Goal: Task Accomplishment & Management: Complete application form

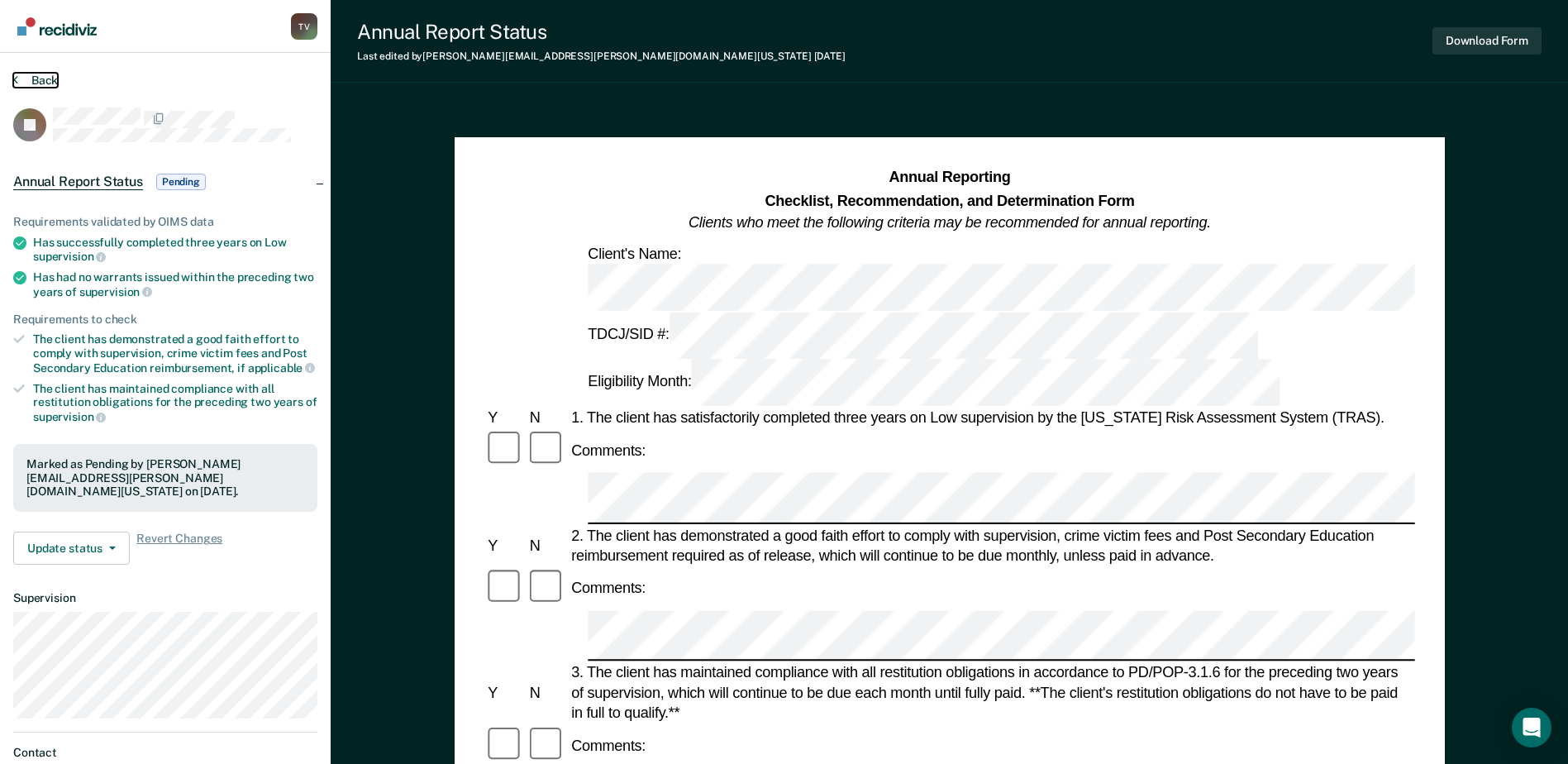
click at [27, 78] on button "Back" at bounding box center [35, 80] width 45 height 15
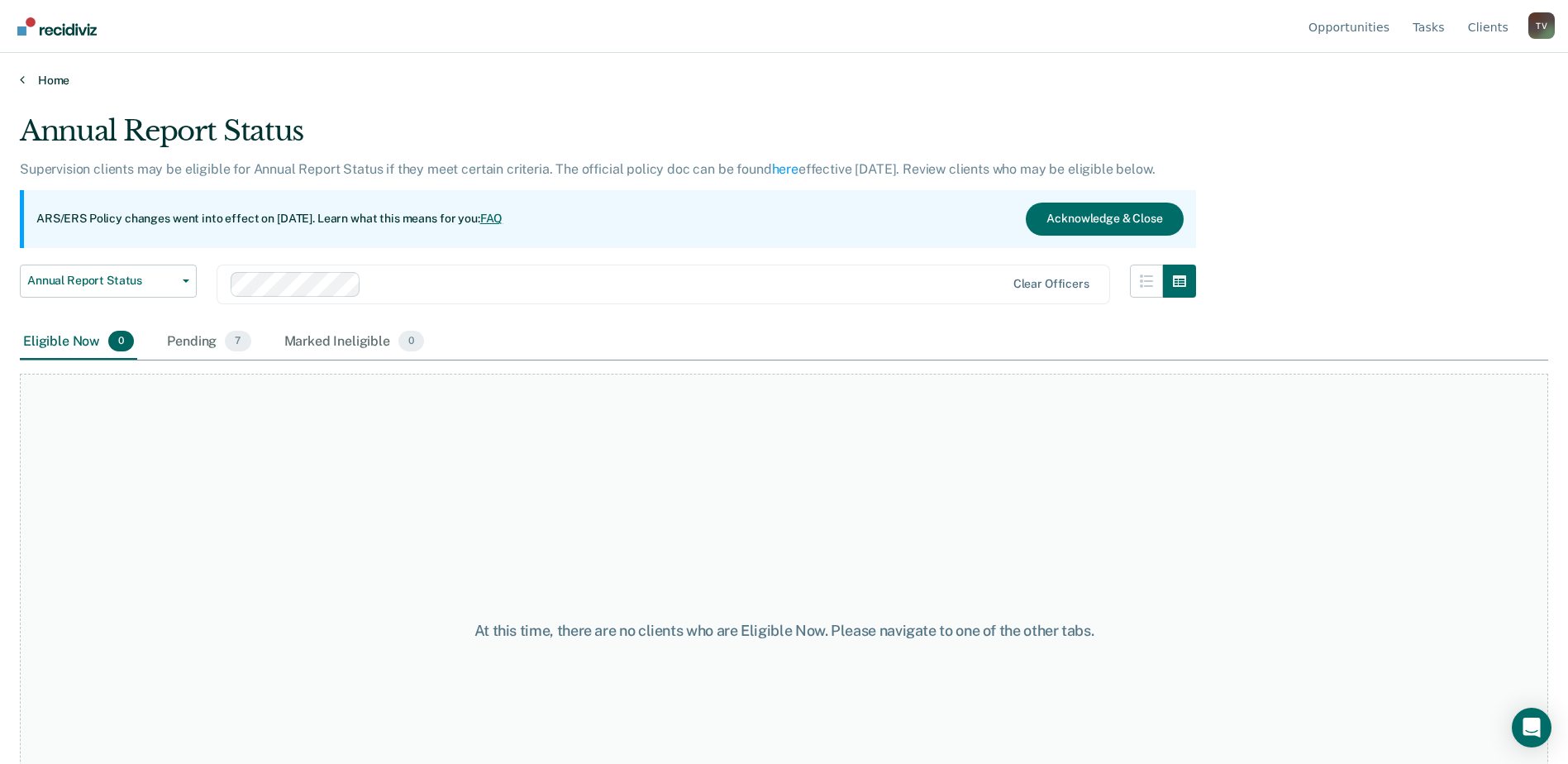
click at [49, 74] on link "Home" at bounding box center [784, 80] width 1528 height 15
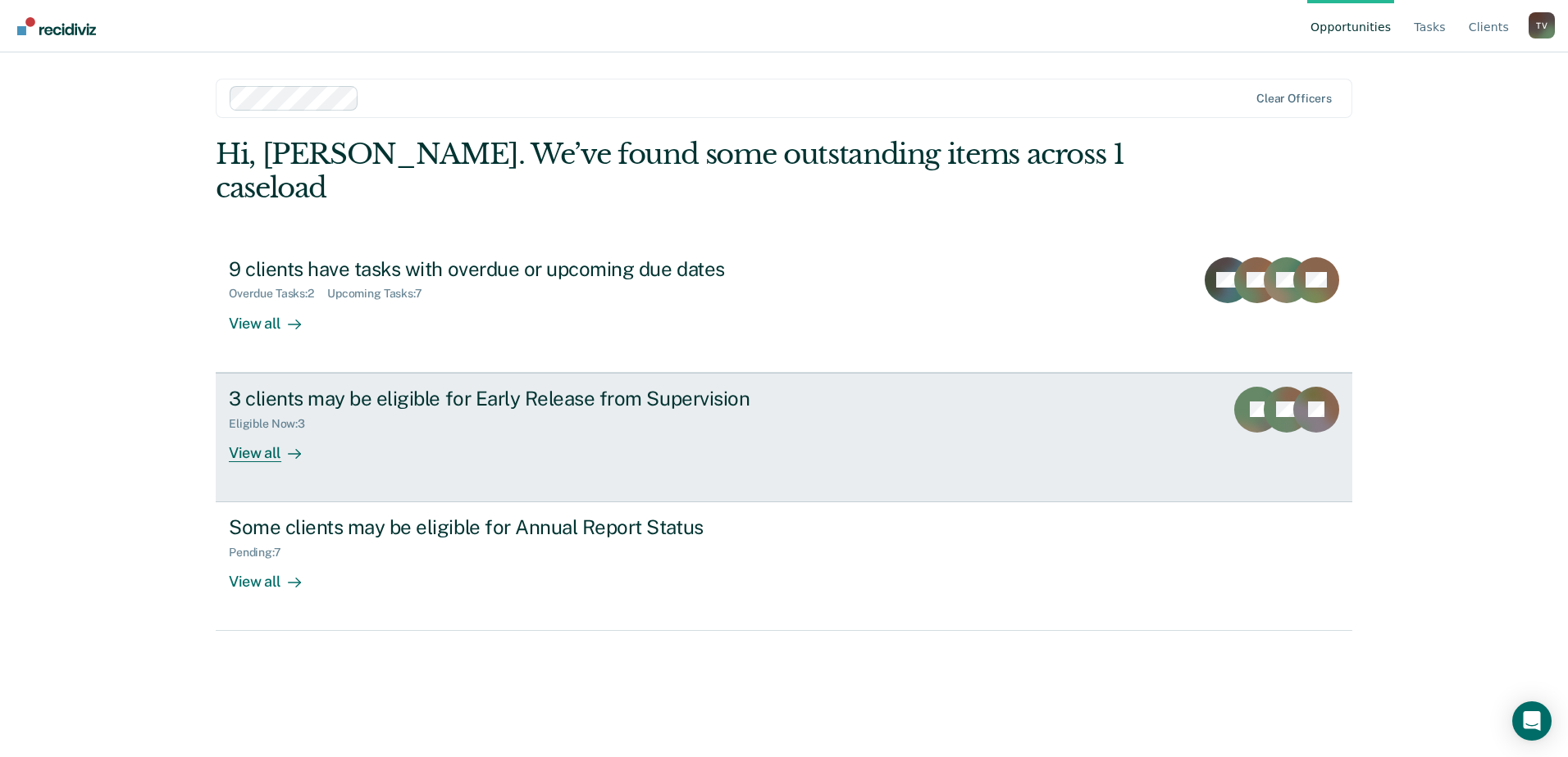
click at [246, 430] on div "View all" at bounding box center [274, 446] width 92 height 32
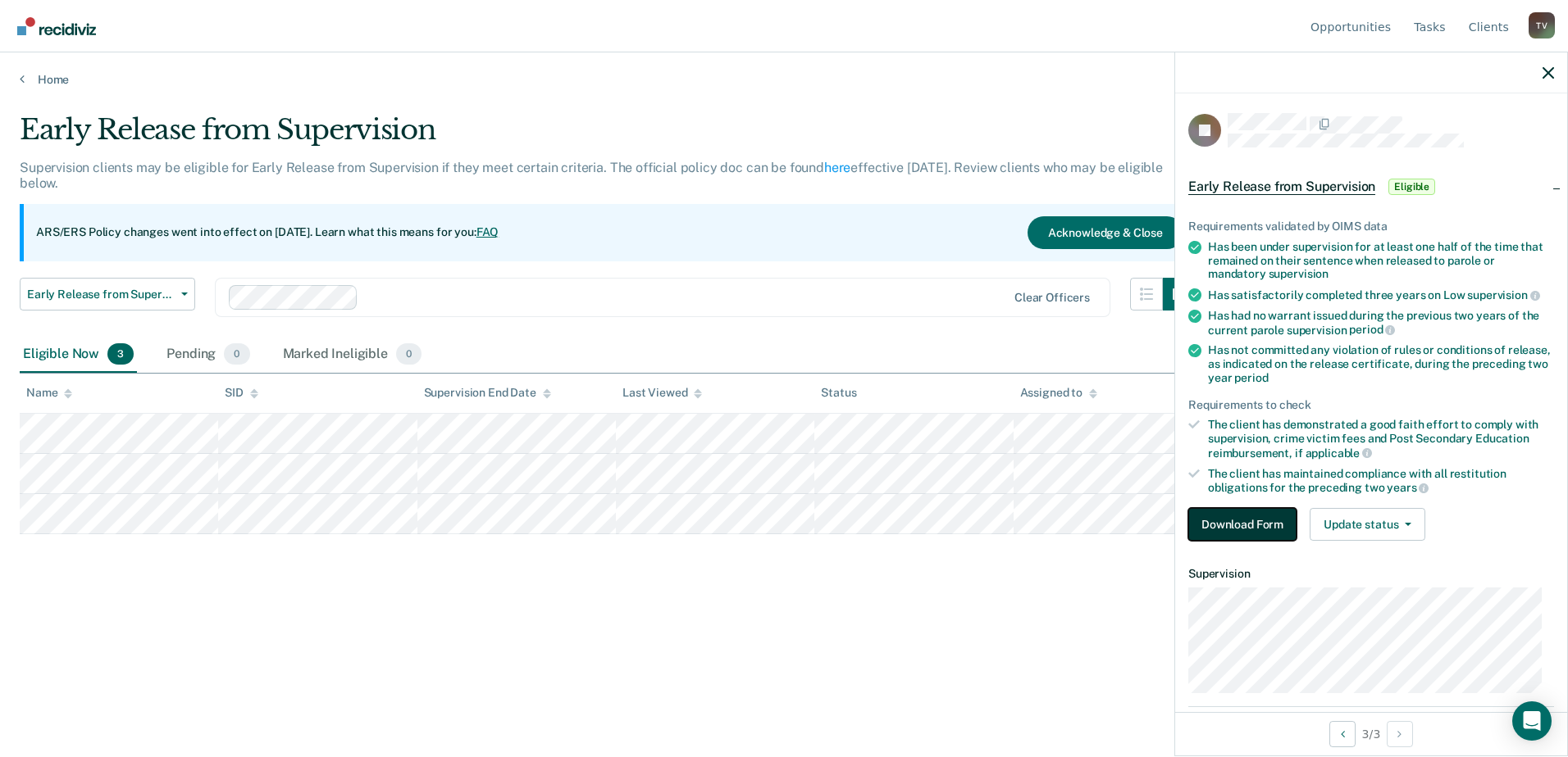
click at [1252, 523] on button "Download Form" at bounding box center [1242, 525] width 108 height 33
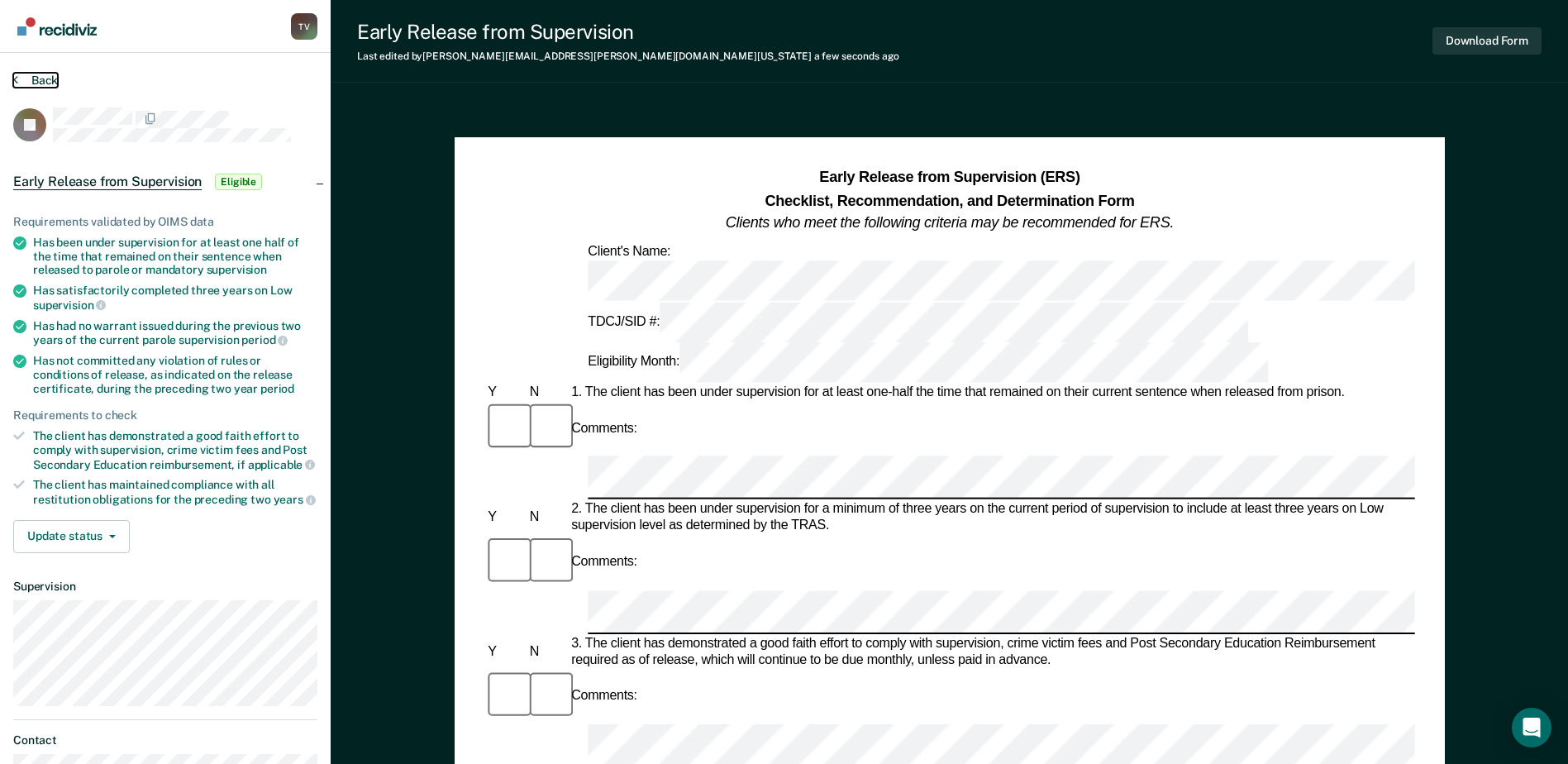
click at [25, 80] on button "Back" at bounding box center [35, 80] width 45 height 15
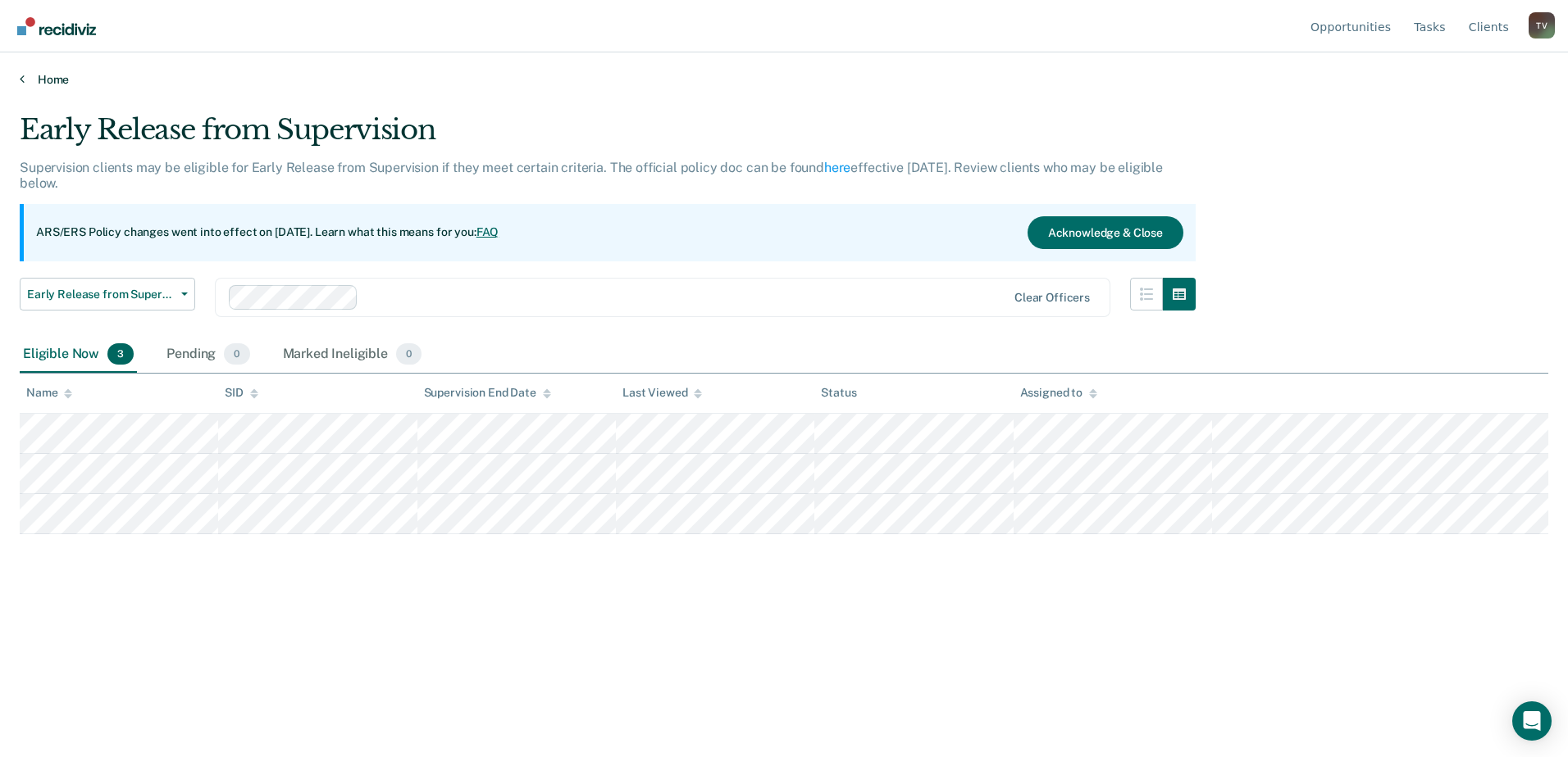
click at [33, 79] on link "Home" at bounding box center [784, 79] width 1529 height 15
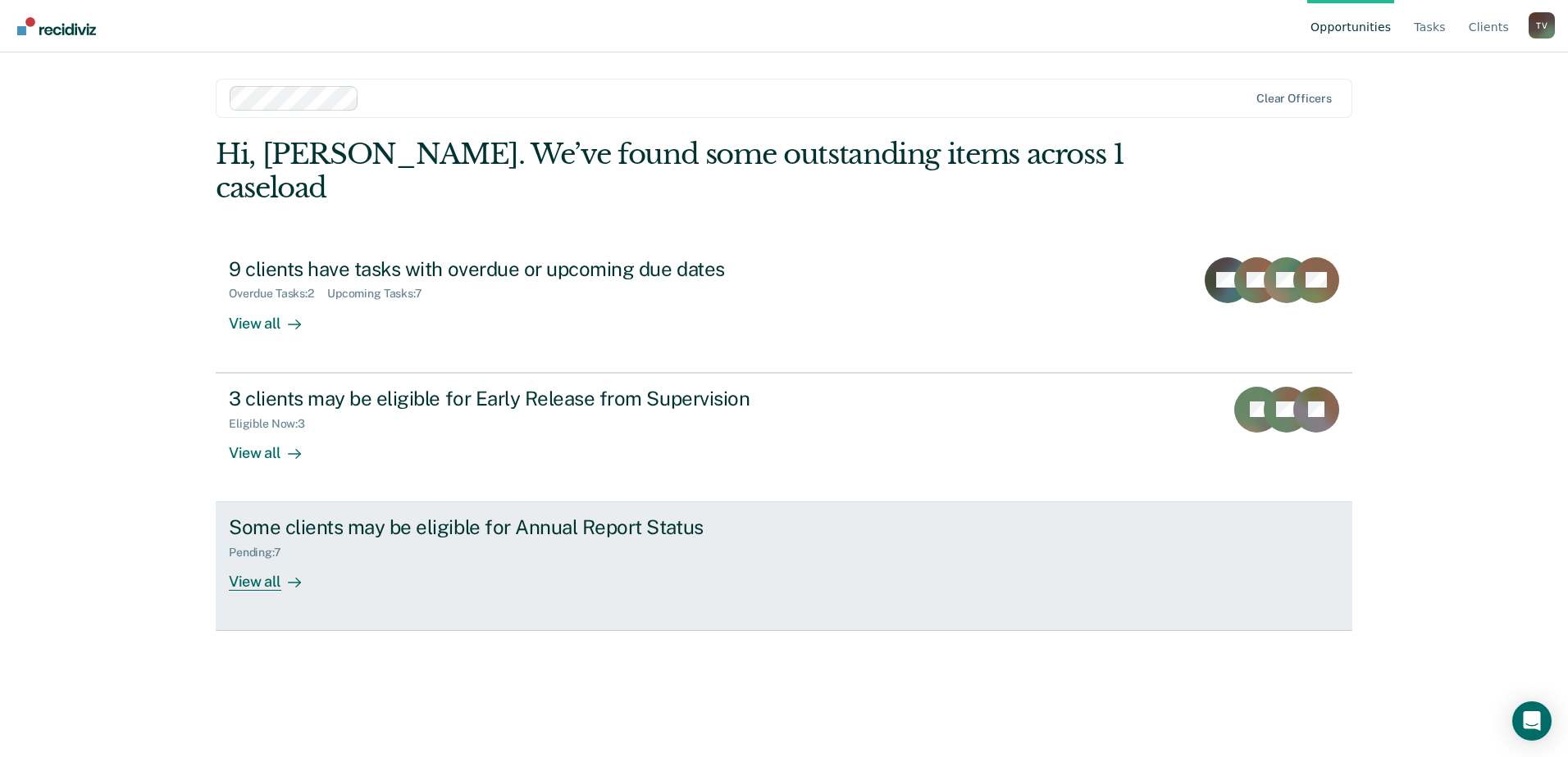
click at [275, 560] on div "View all" at bounding box center [274, 575] width 92 height 32
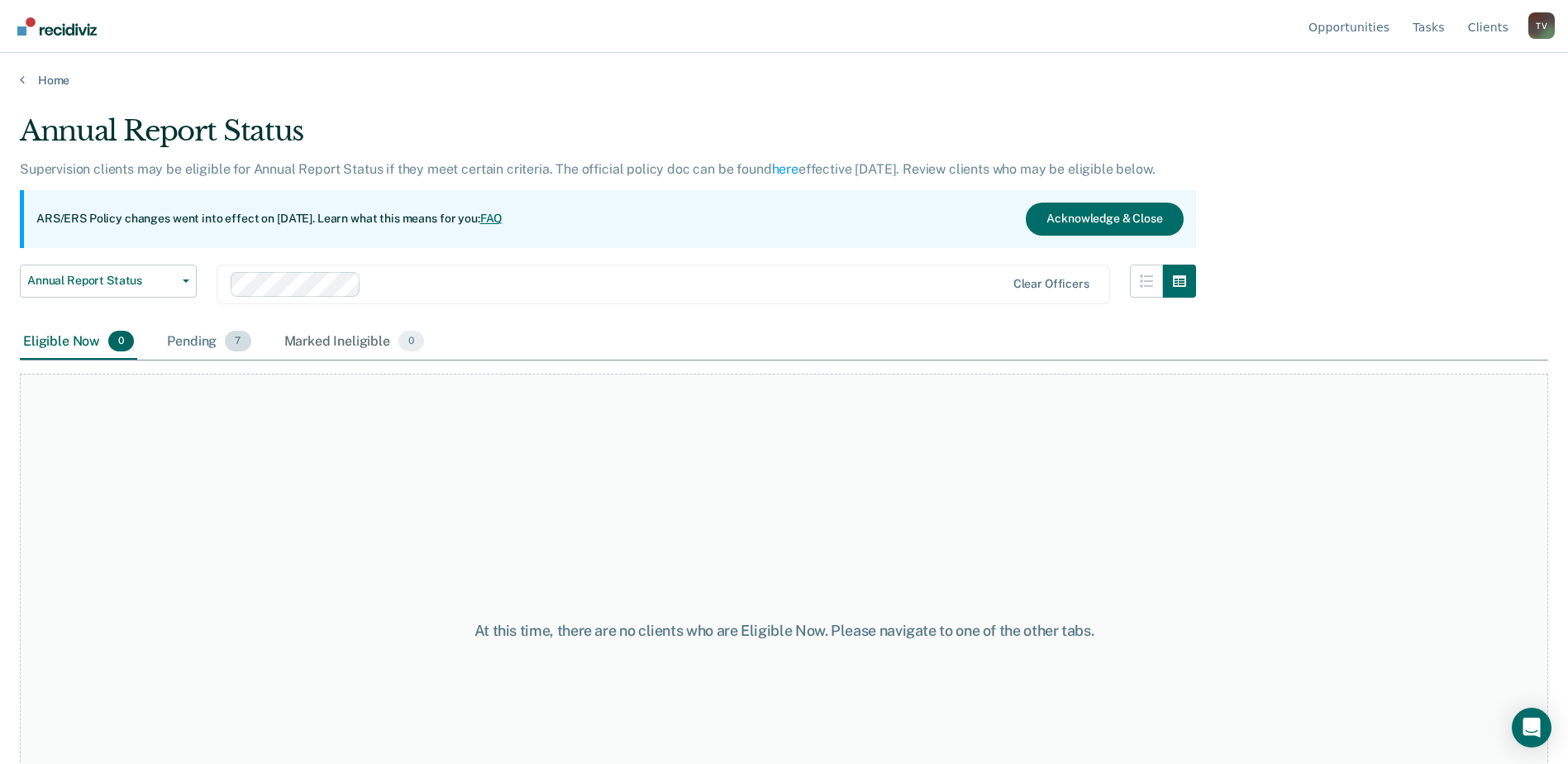
click at [202, 341] on div "Pending 7" at bounding box center [208, 343] width 90 height 36
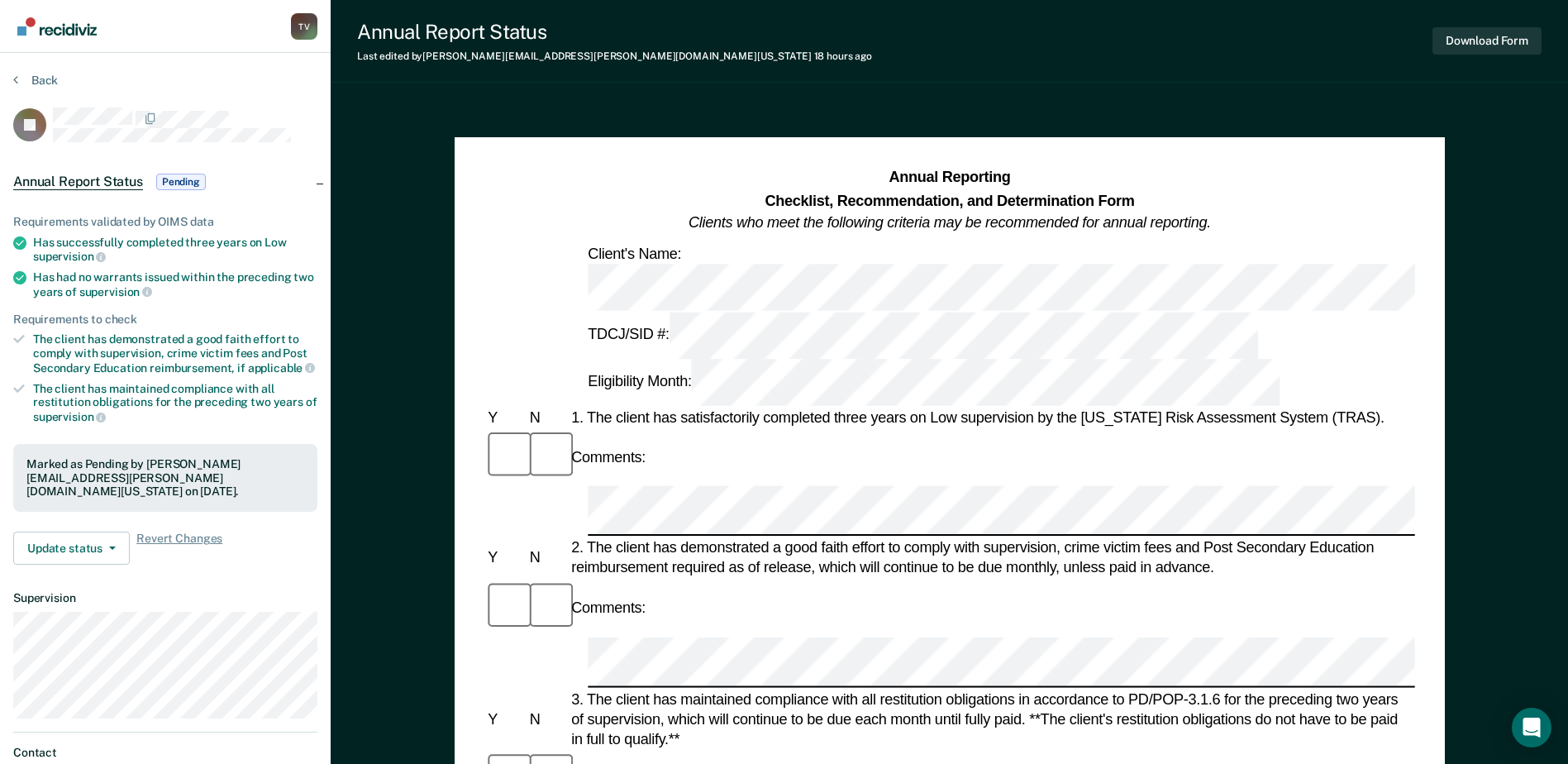
click at [30, 74] on button "Back" at bounding box center [35, 80] width 45 height 15
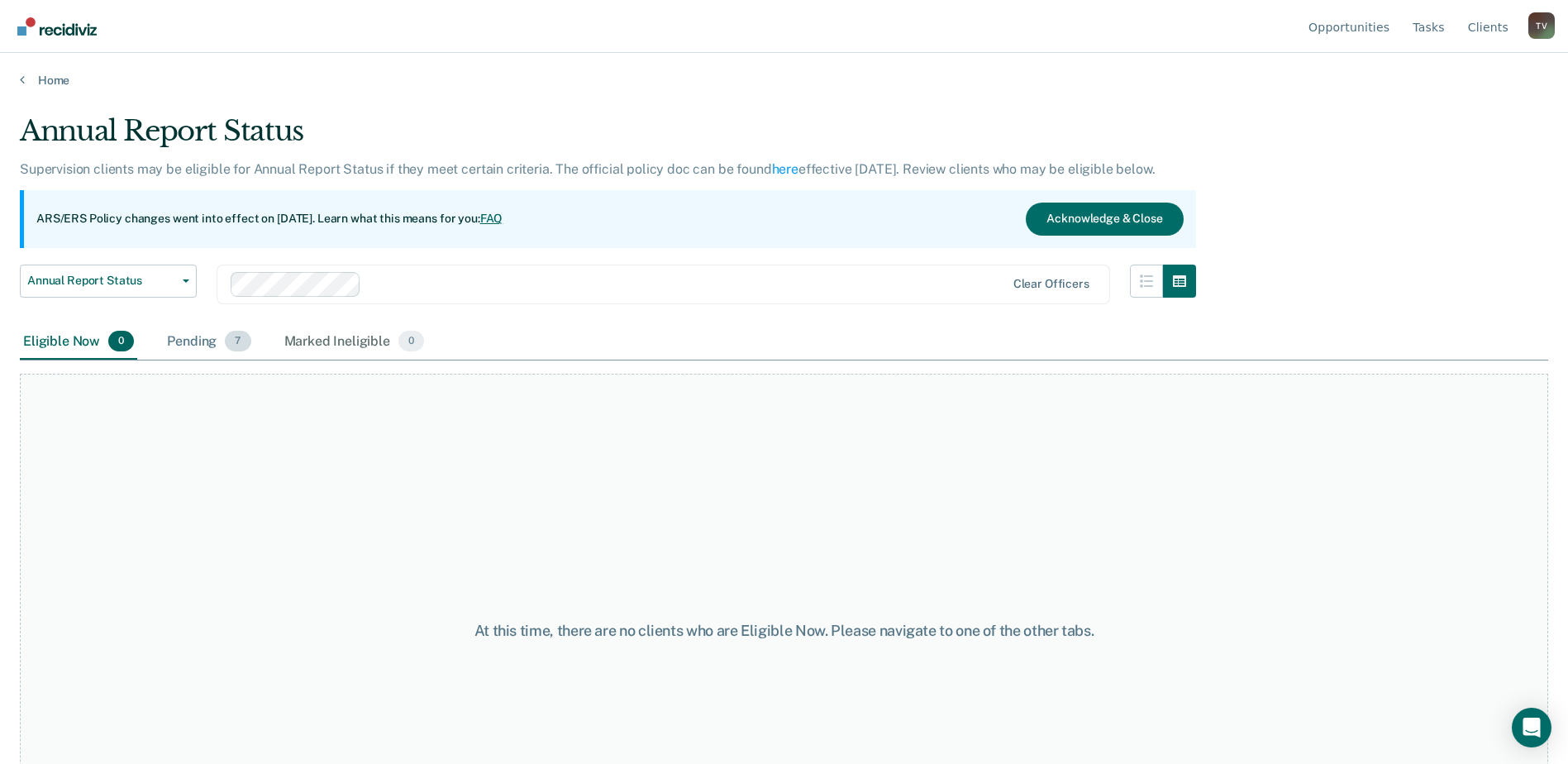
click at [200, 337] on div "Pending 7" at bounding box center [208, 343] width 90 height 36
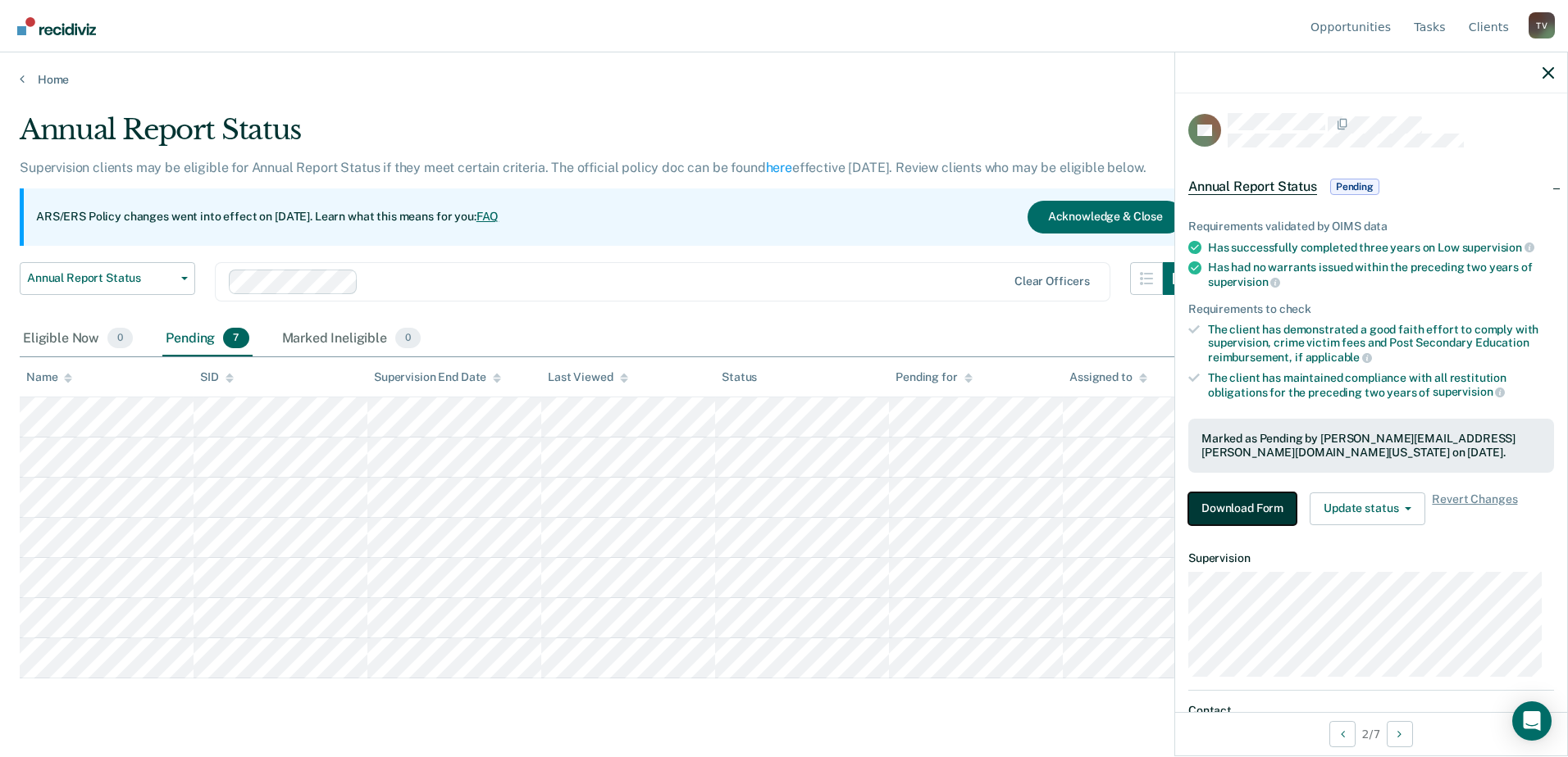
click at [1252, 501] on button "Download Form" at bounding box center [1242, 508] width 108 height 33
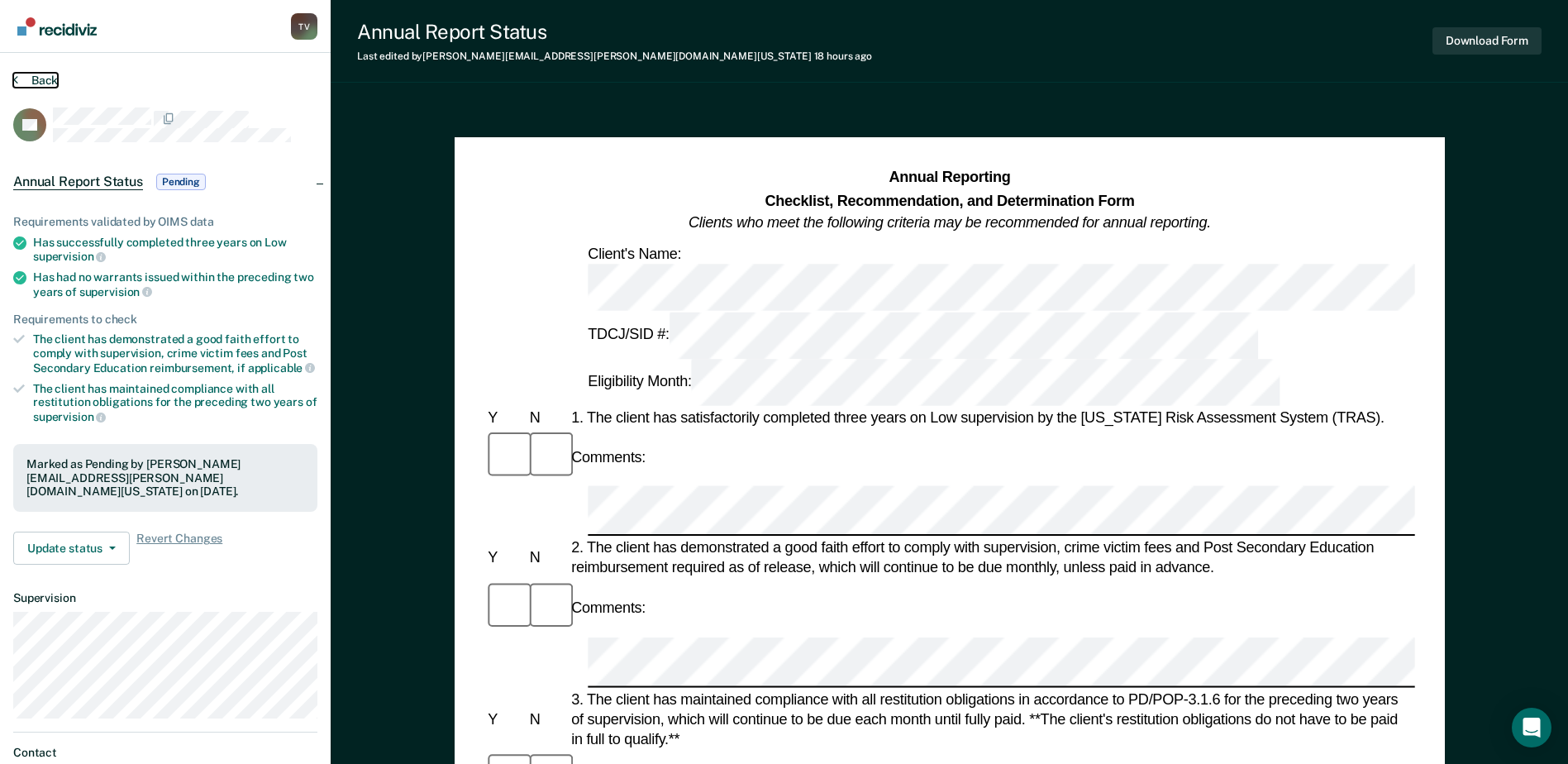
click at [33, 80] on button "Back" at bounding box center [35, 80] width 45 height 15
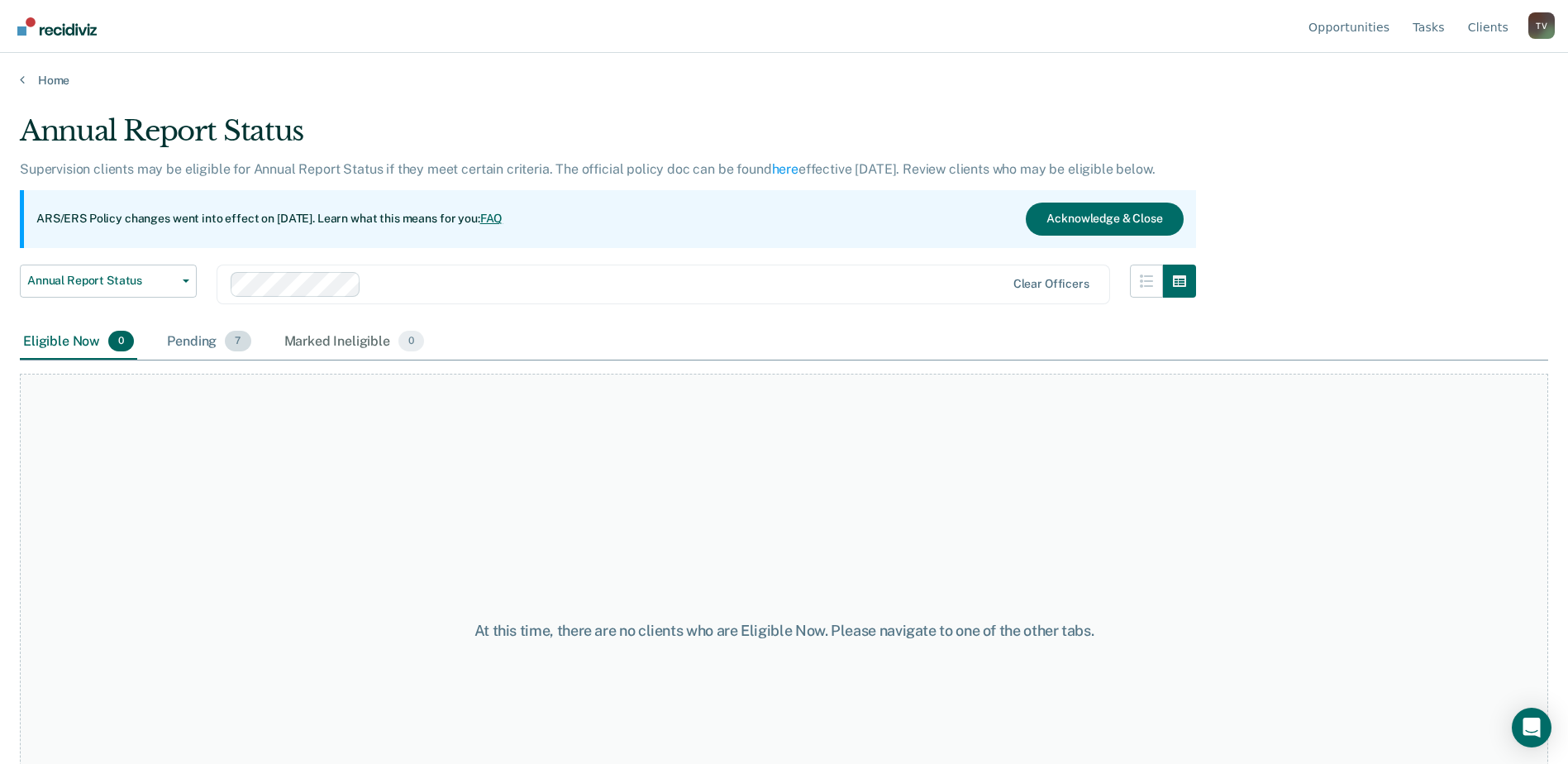
click at [206, 346] on div "Pending 7" at bounding box center [208, 343] width 90 height 36
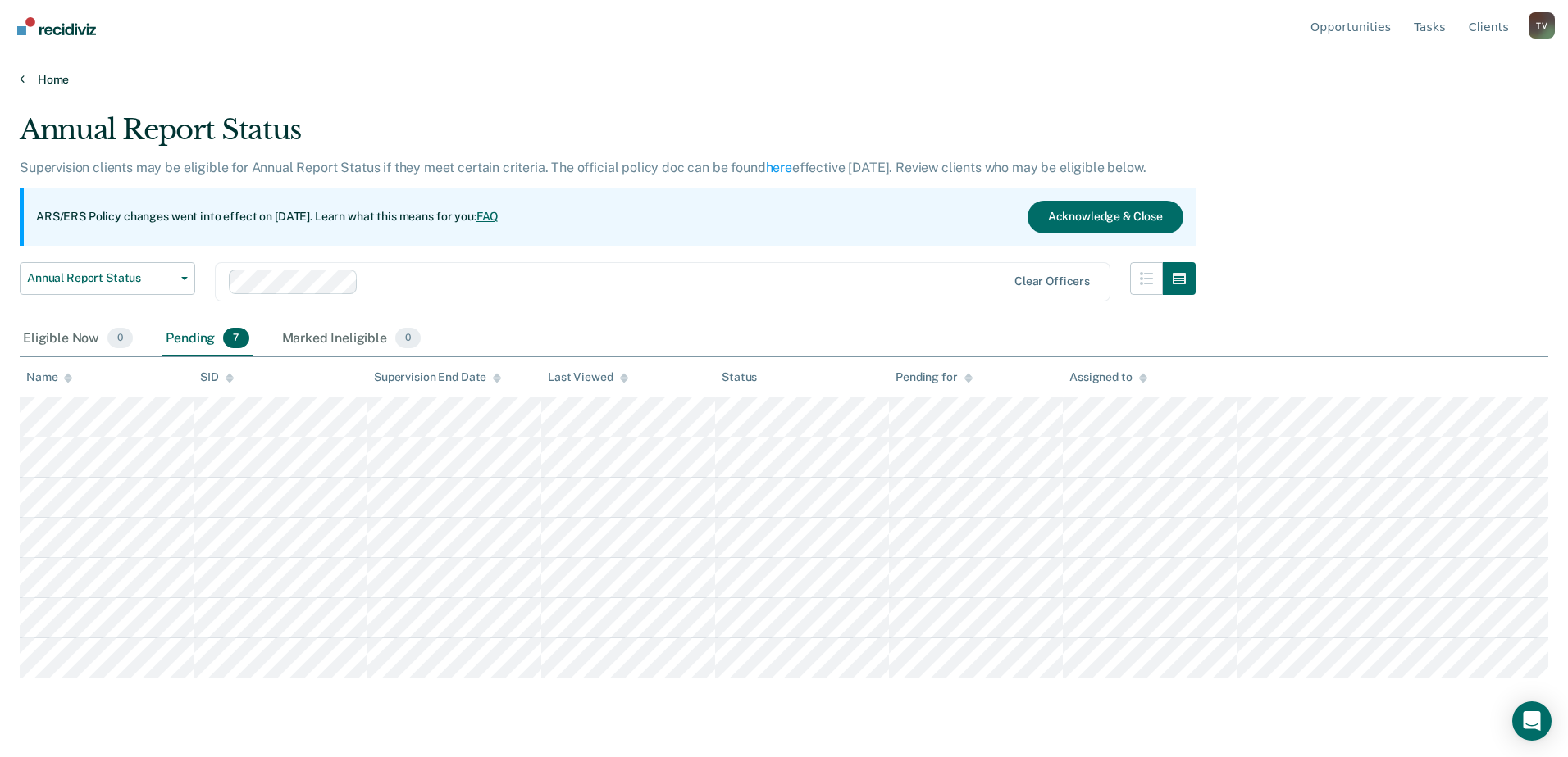
click at [53, 77] on link "Home" at bounding box center [784, 79] width 1529 height 15
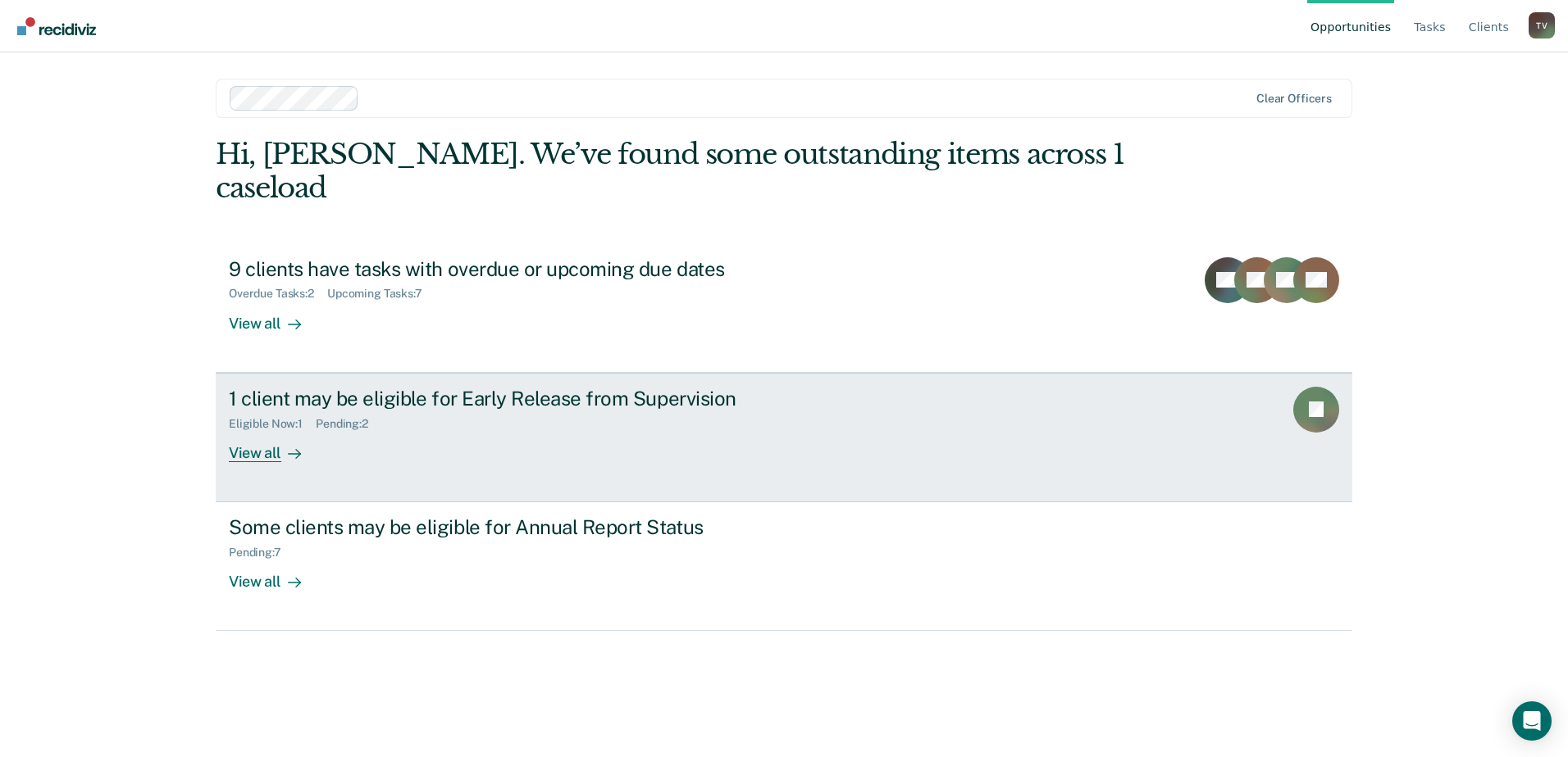
click at [274, 430] on div "View all" at bounding box center [274, 446] width 92 height 32
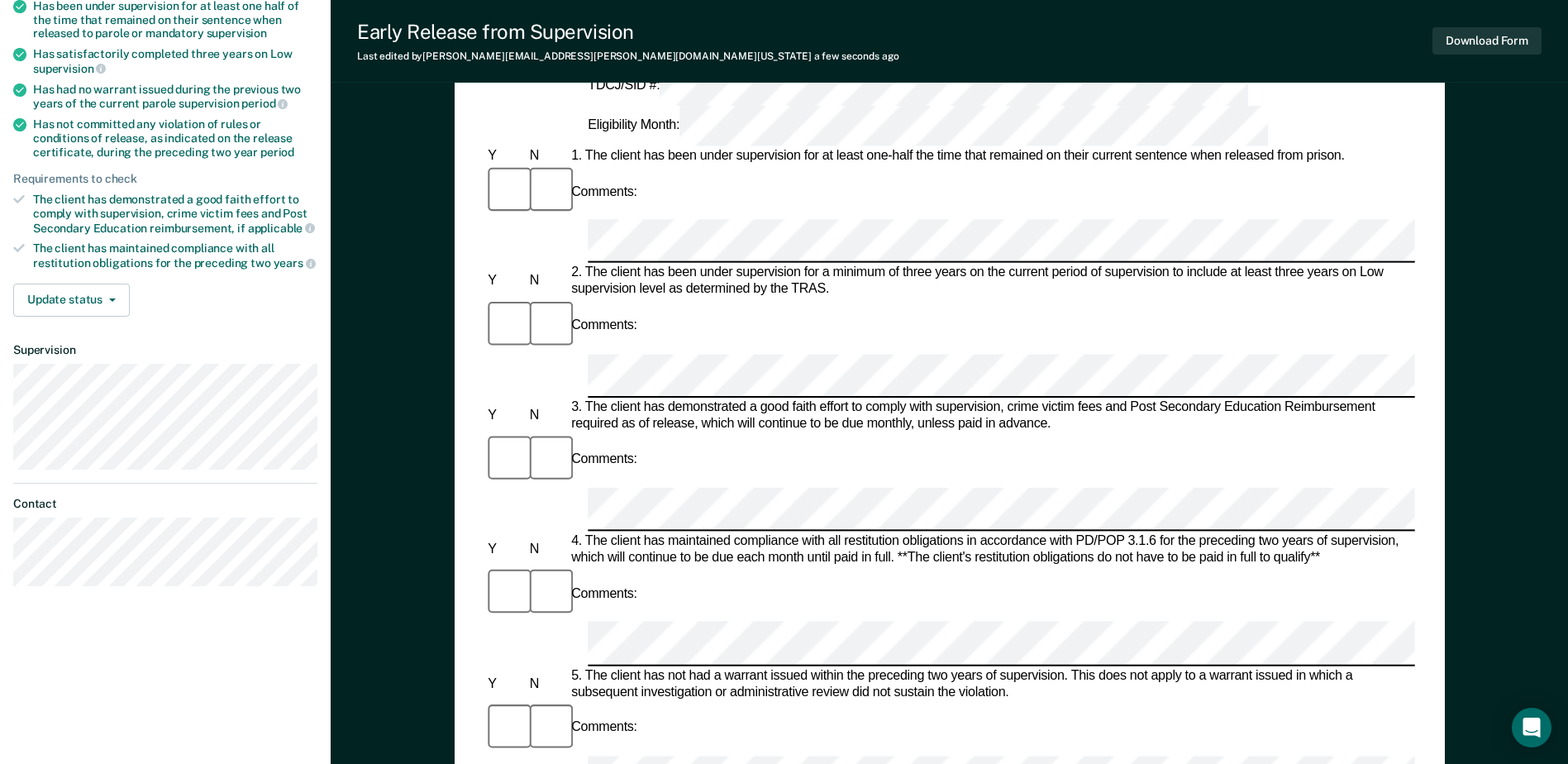
scroll to position [248, 0]
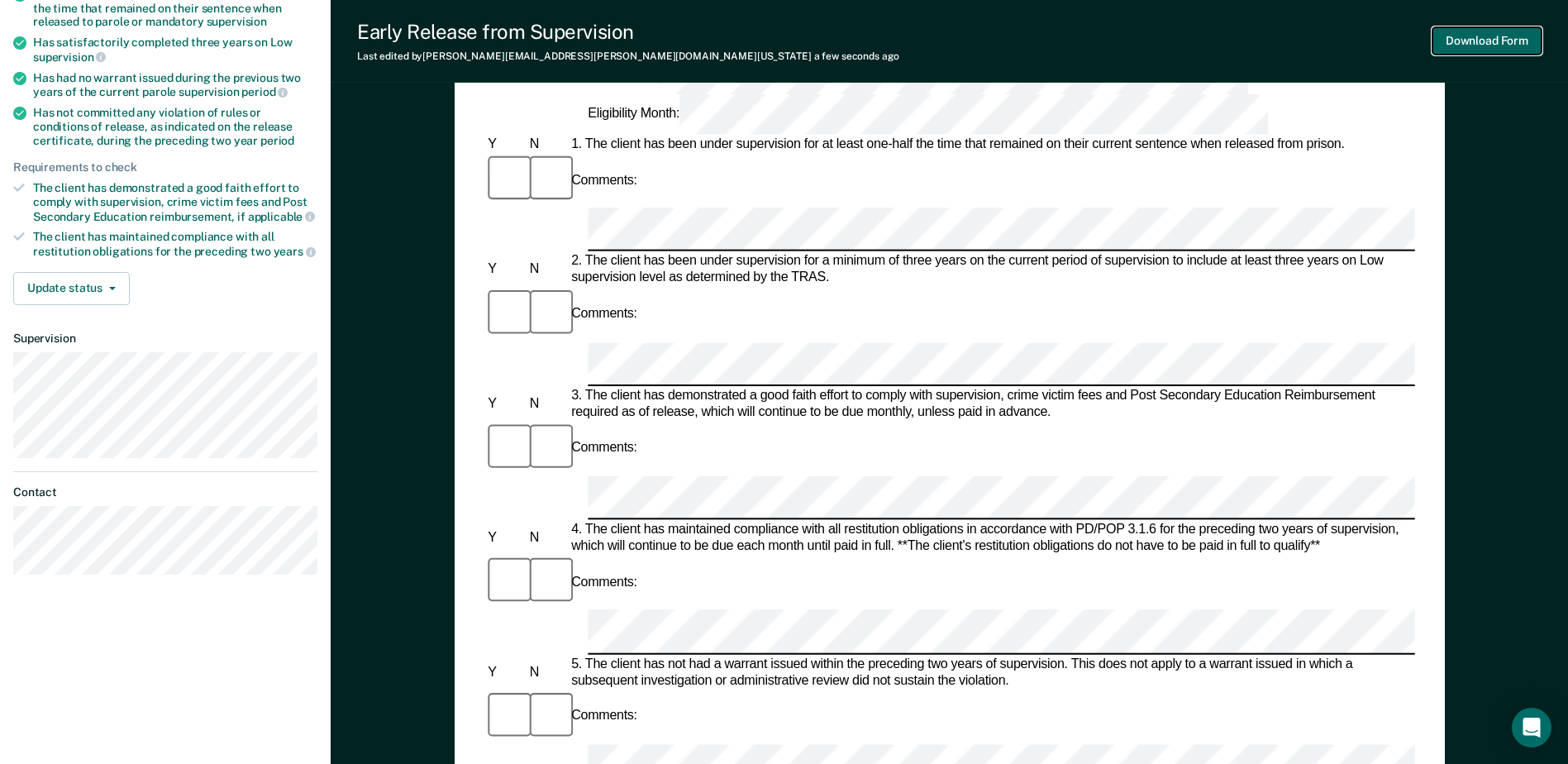
click at [1263, 38] on button "Download Form" at bounding box center [1488, 42] width 109 height 28
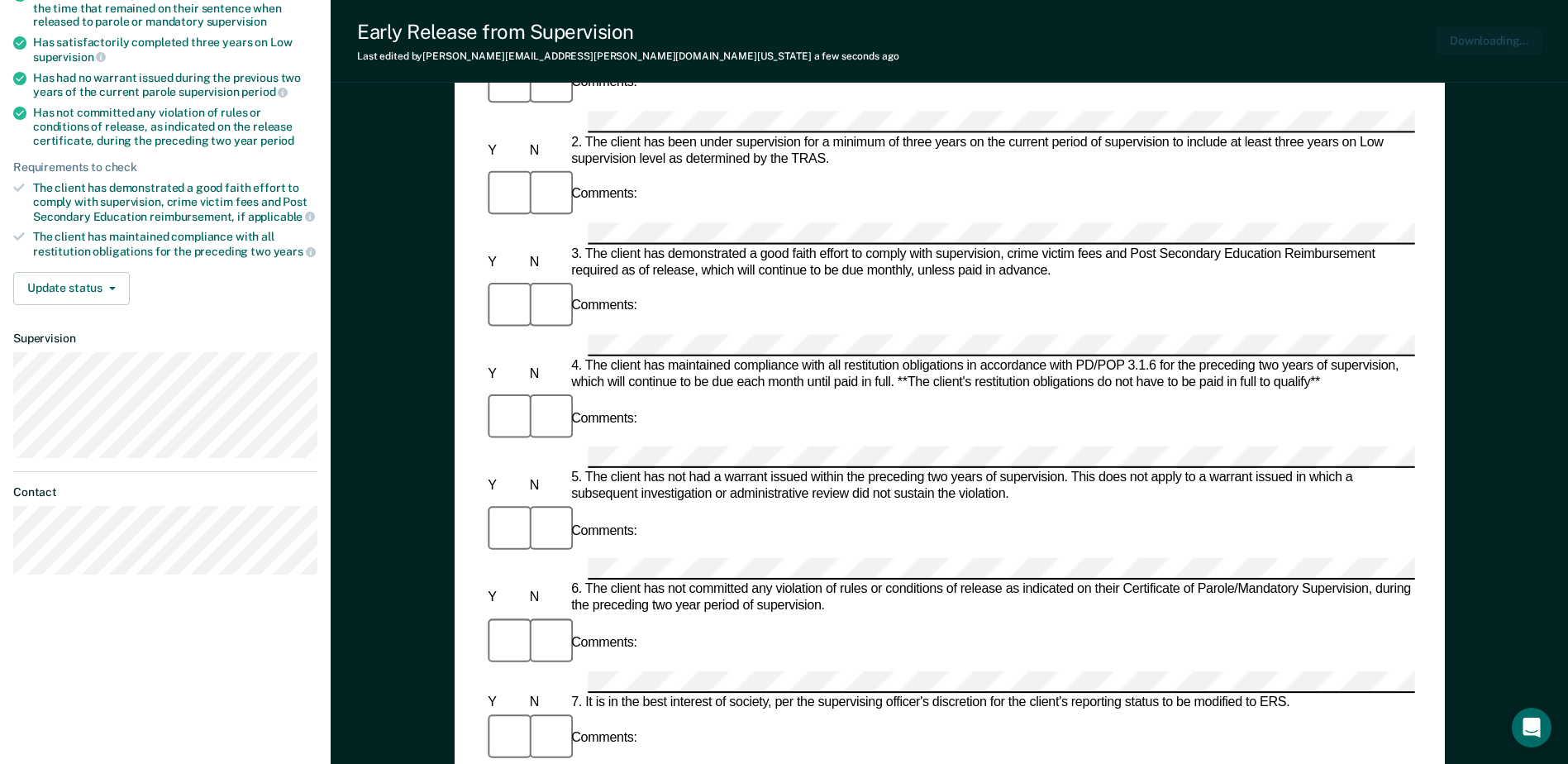
scroll to position [0, 0]
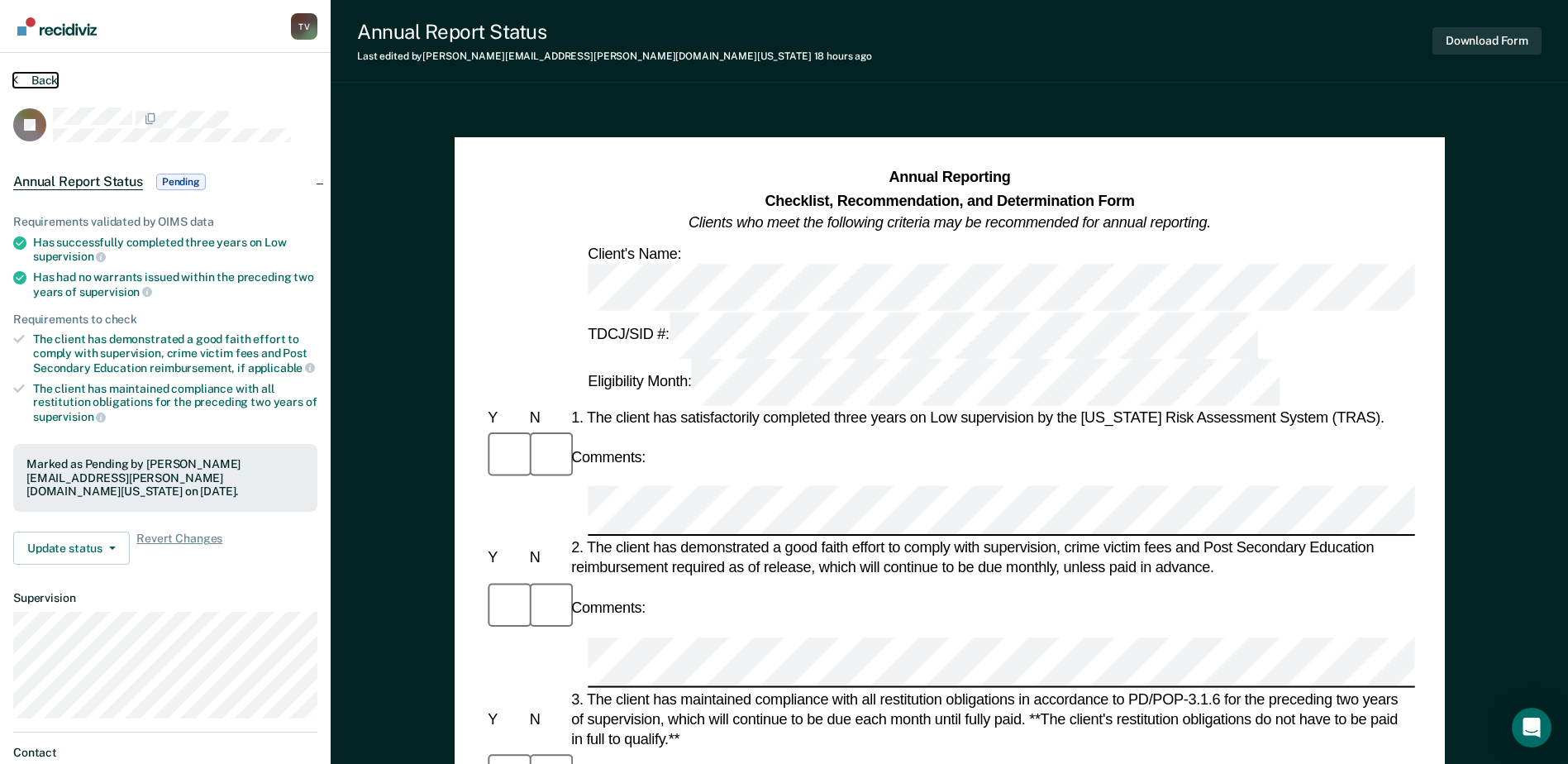
click at [23, 78] on button "Back" at bounding box center [35, 80] width 45 height 15
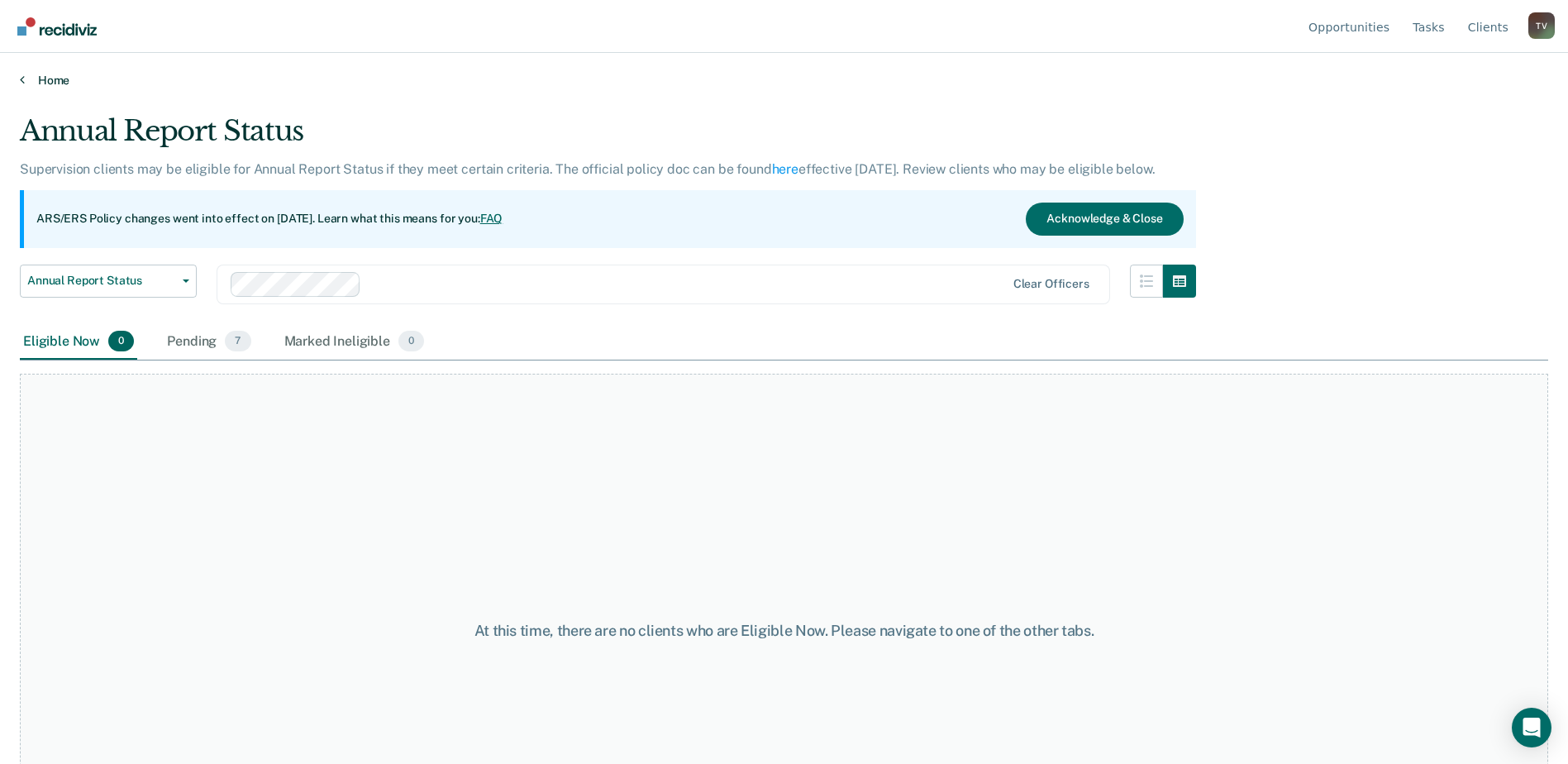
click at [23, 78] on icon at bounding box center [22, 79] width 5 height 13
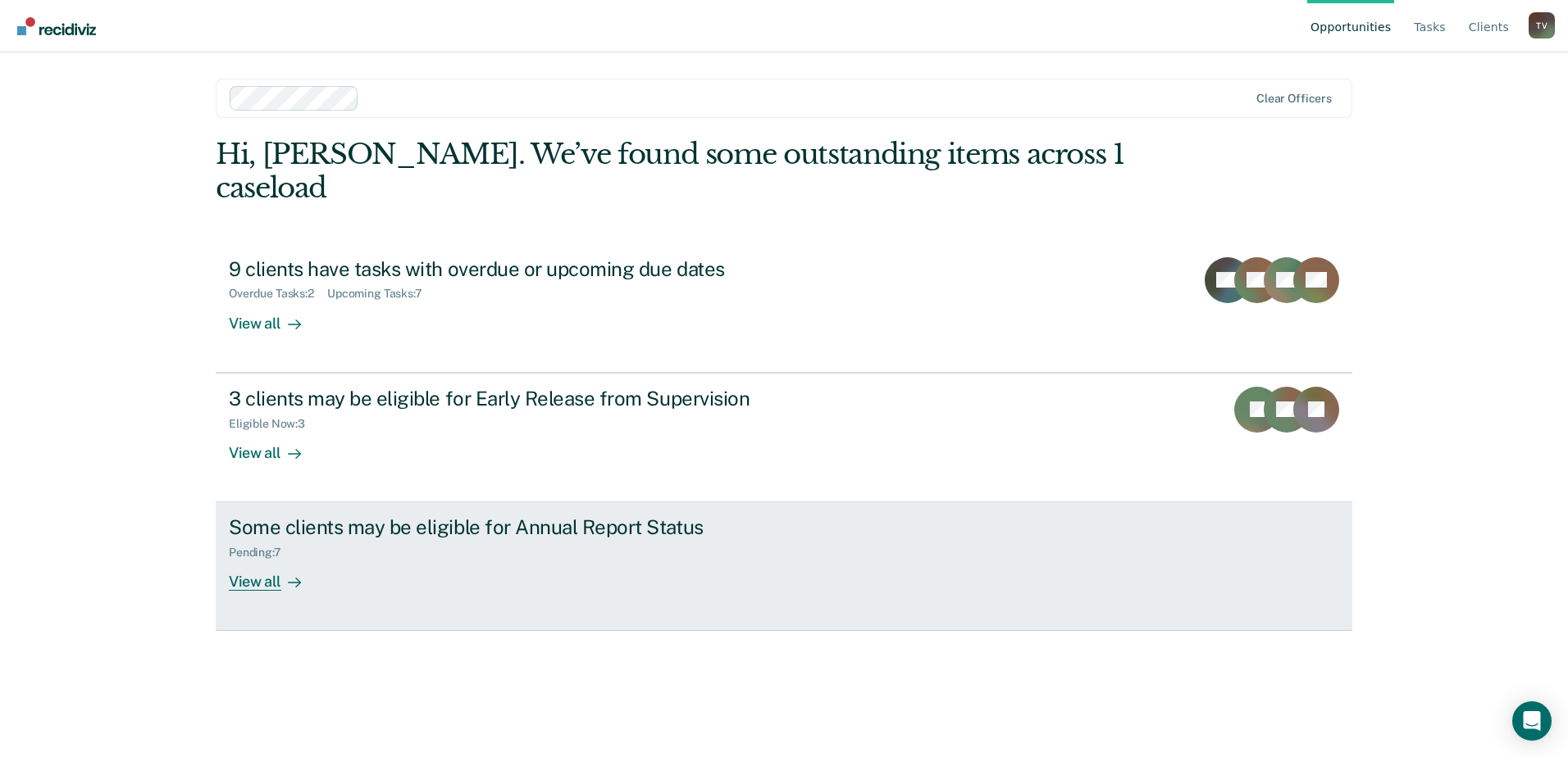
click at [561, 515] on div "Some clients may be eligible for Annual Report Status" at bounding box center [516, 527] width 576 height 24
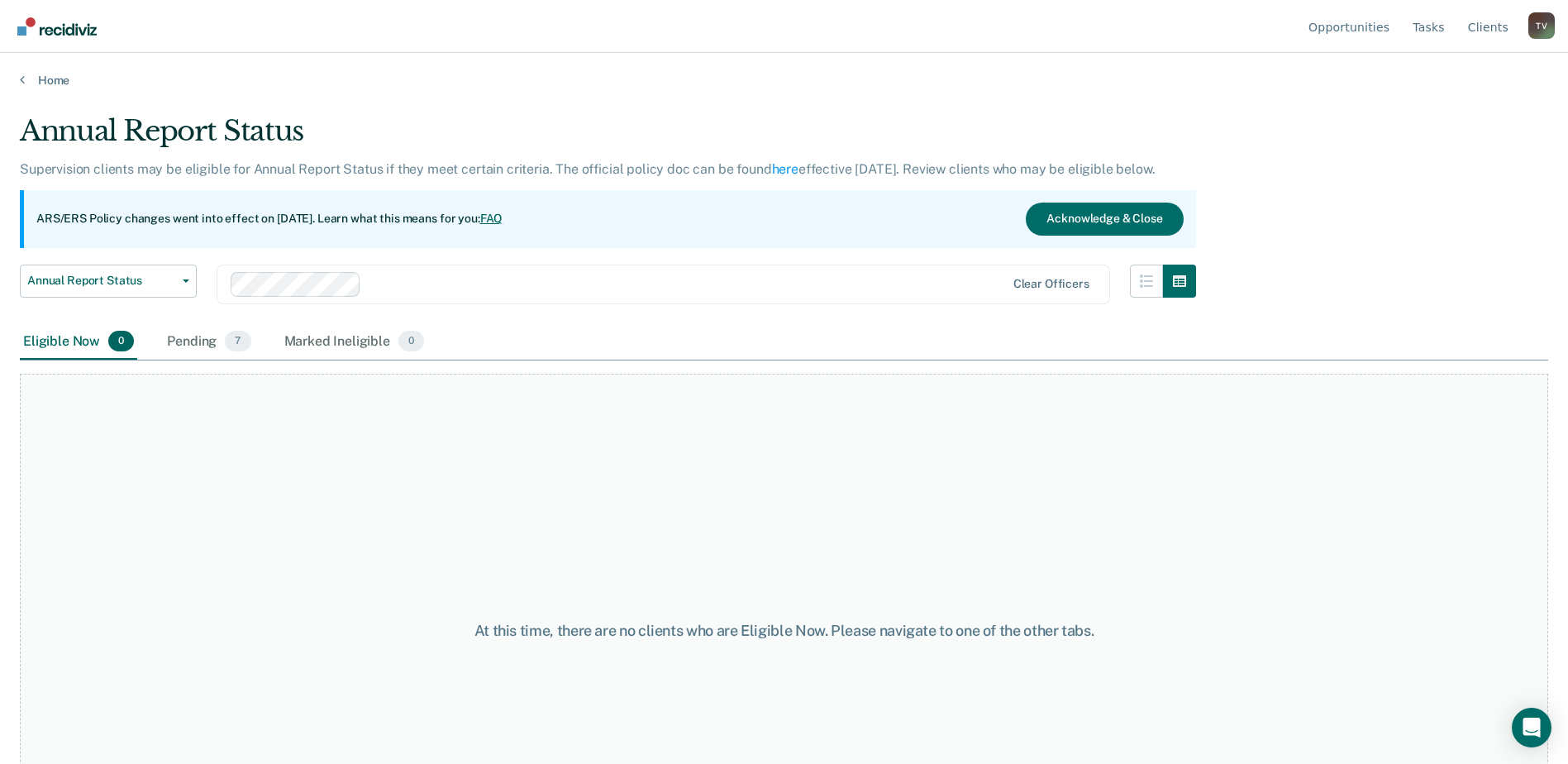
click at [42, 72] on div "Home" at bounding box center [784, 70] width 1568 height 35
click at [47, 83] on link "Home" at bounding box center [784, 80] width 1528 height 15
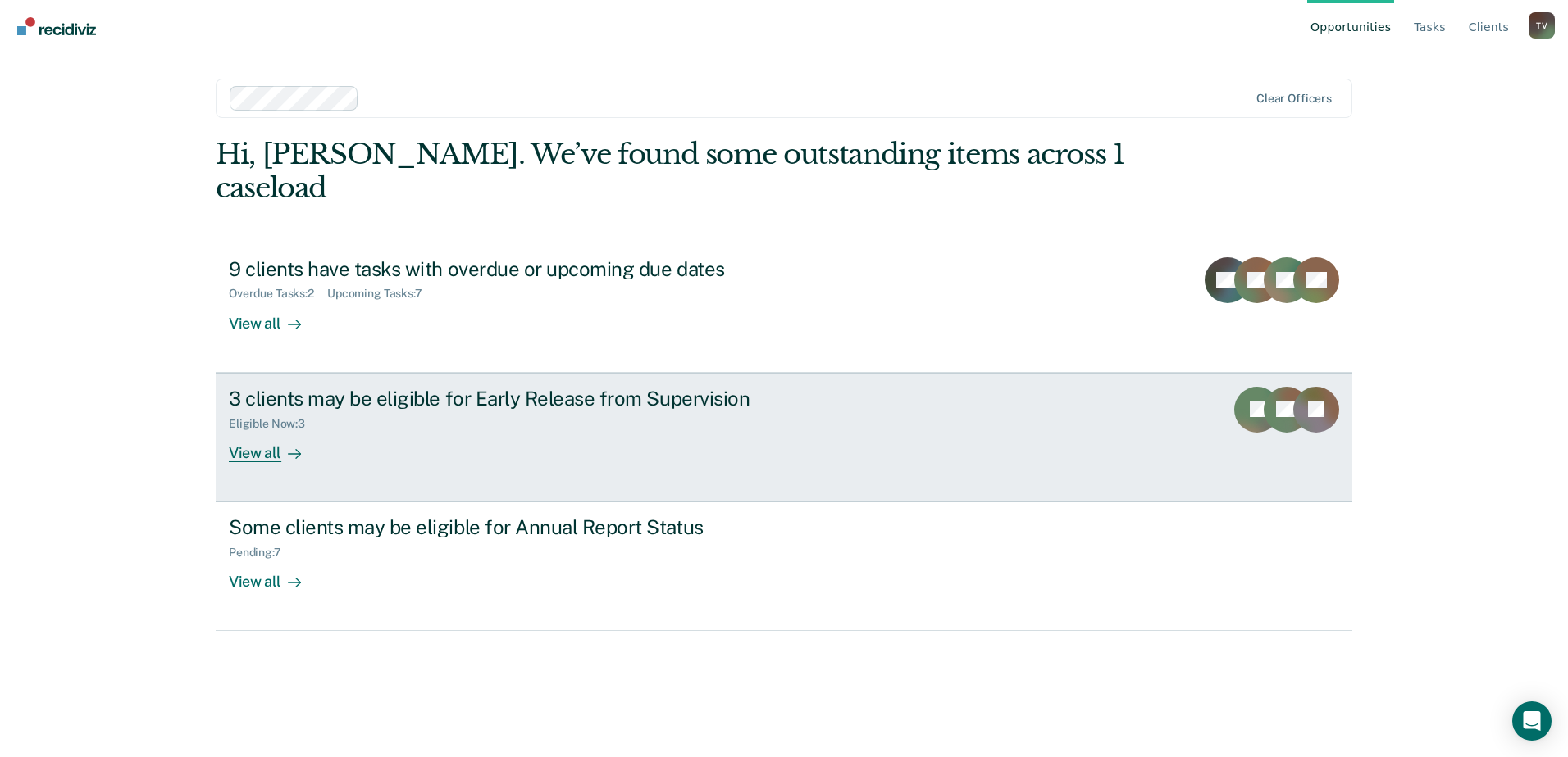
click at [265, 430] on div "View all" at bounding box center [274, 446] width 92 height 32
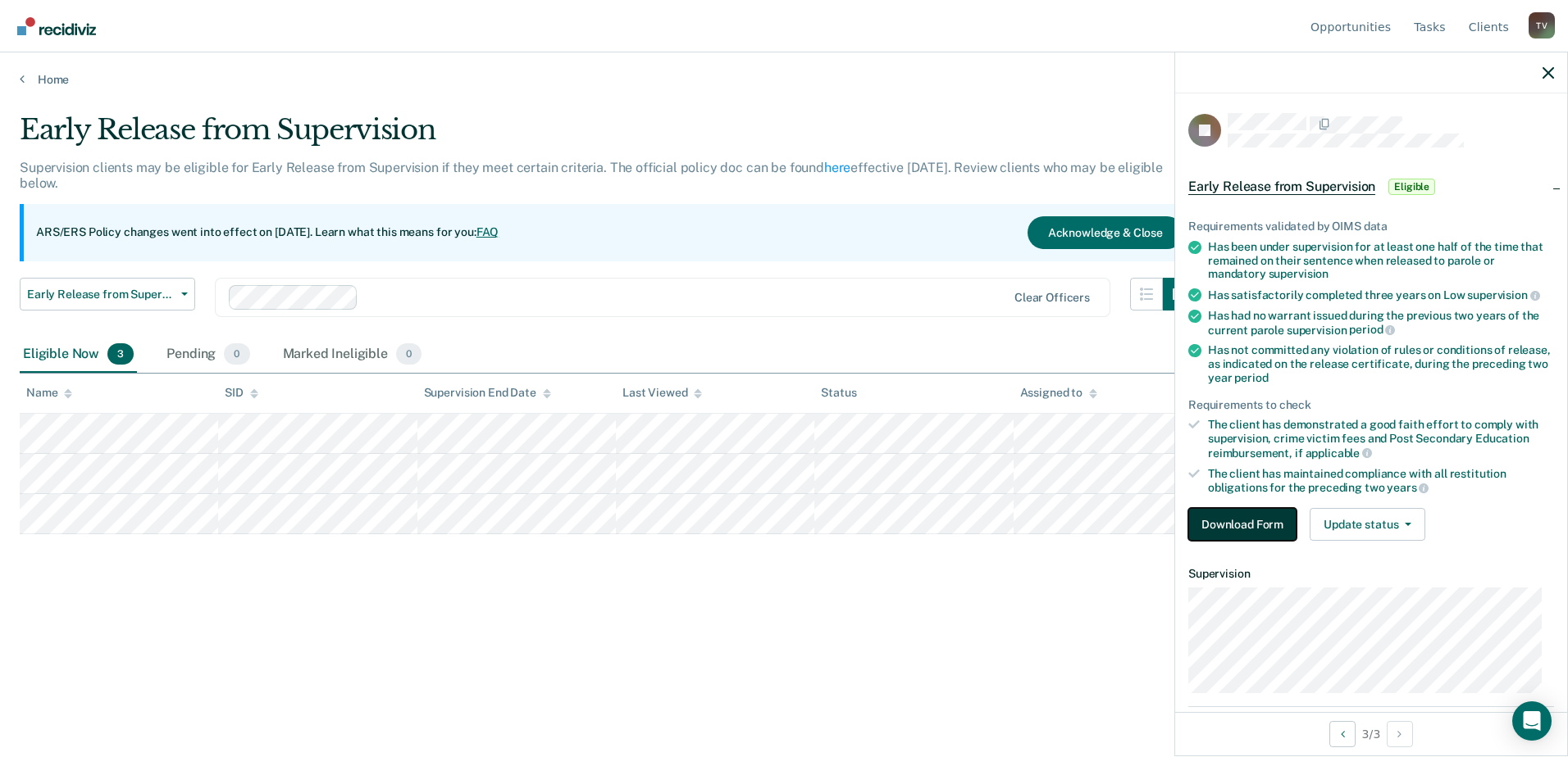
click at [1251, 526] on button "Download Form" at bounding box center [1242, 525] width 108 height 33
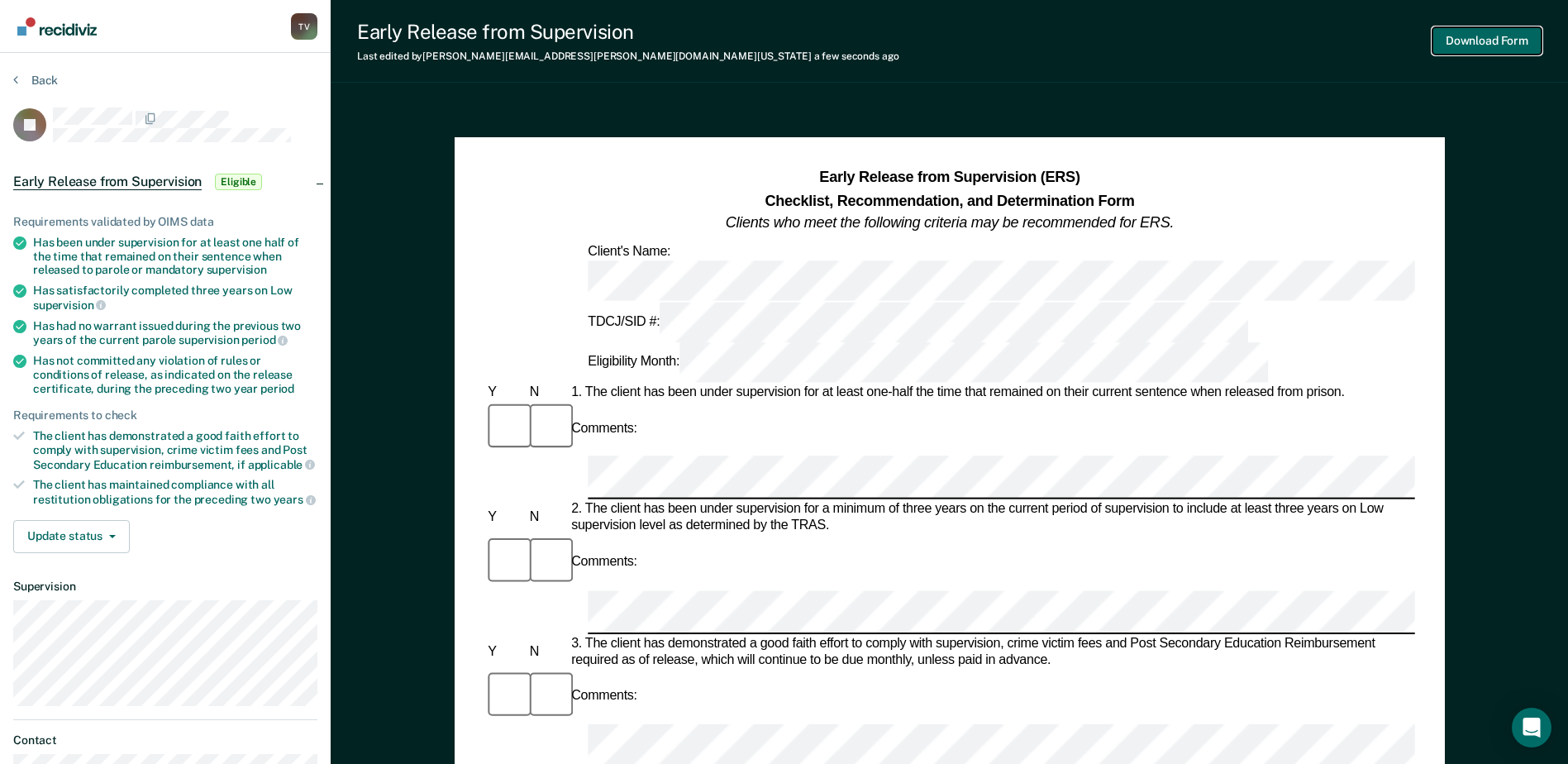
click at [1464, 41] on button "Download Form" at bounding box center [1488, 42] width 109 height 28
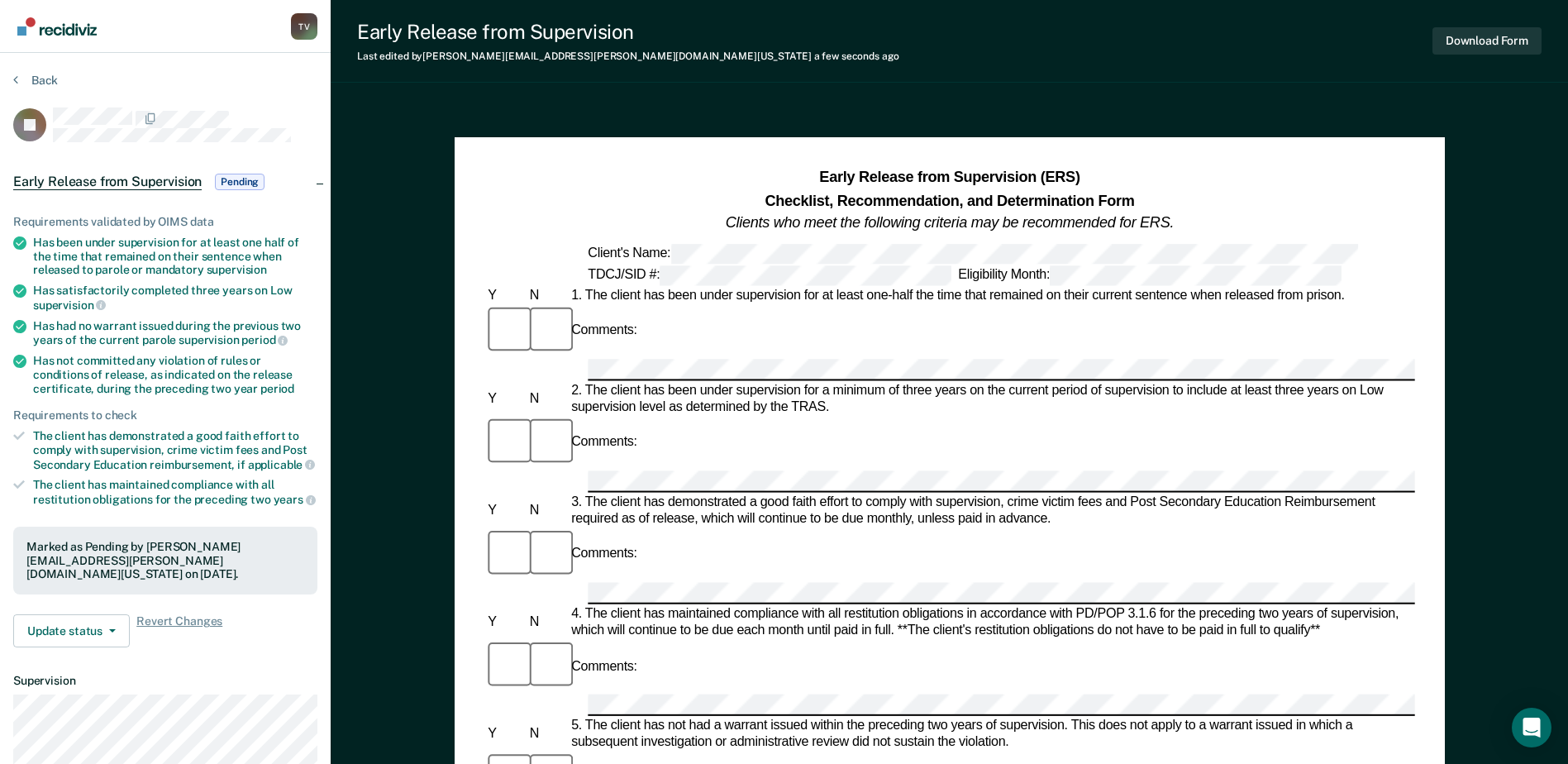
click at [1078, 35] on div "Early Release from Supervision Last edited by Toni.Valencia@tdcj.texas.gov a fe…" at bounding box center [949, 42] width 1238 height 83
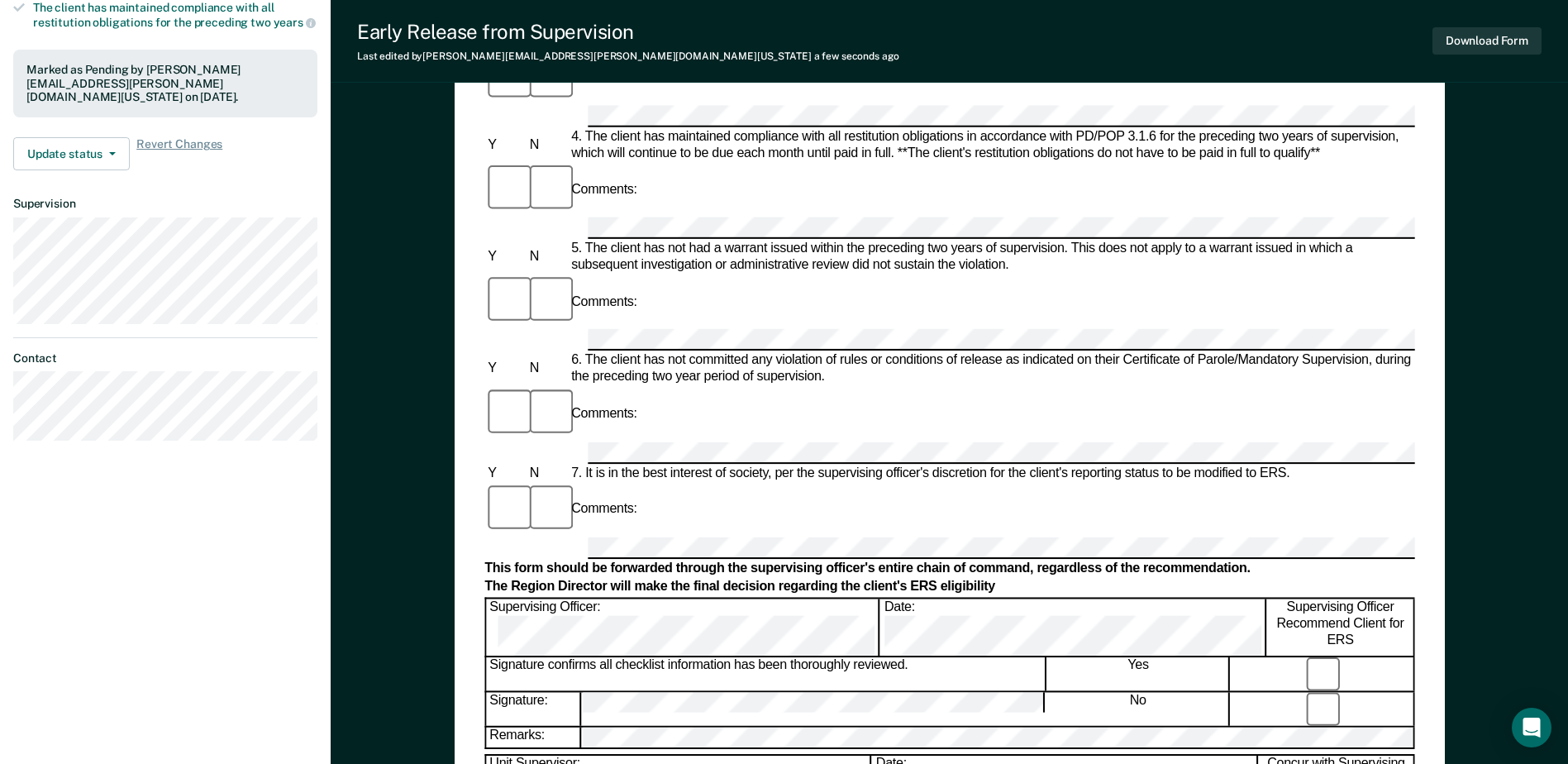
scroll to position [497, 0]
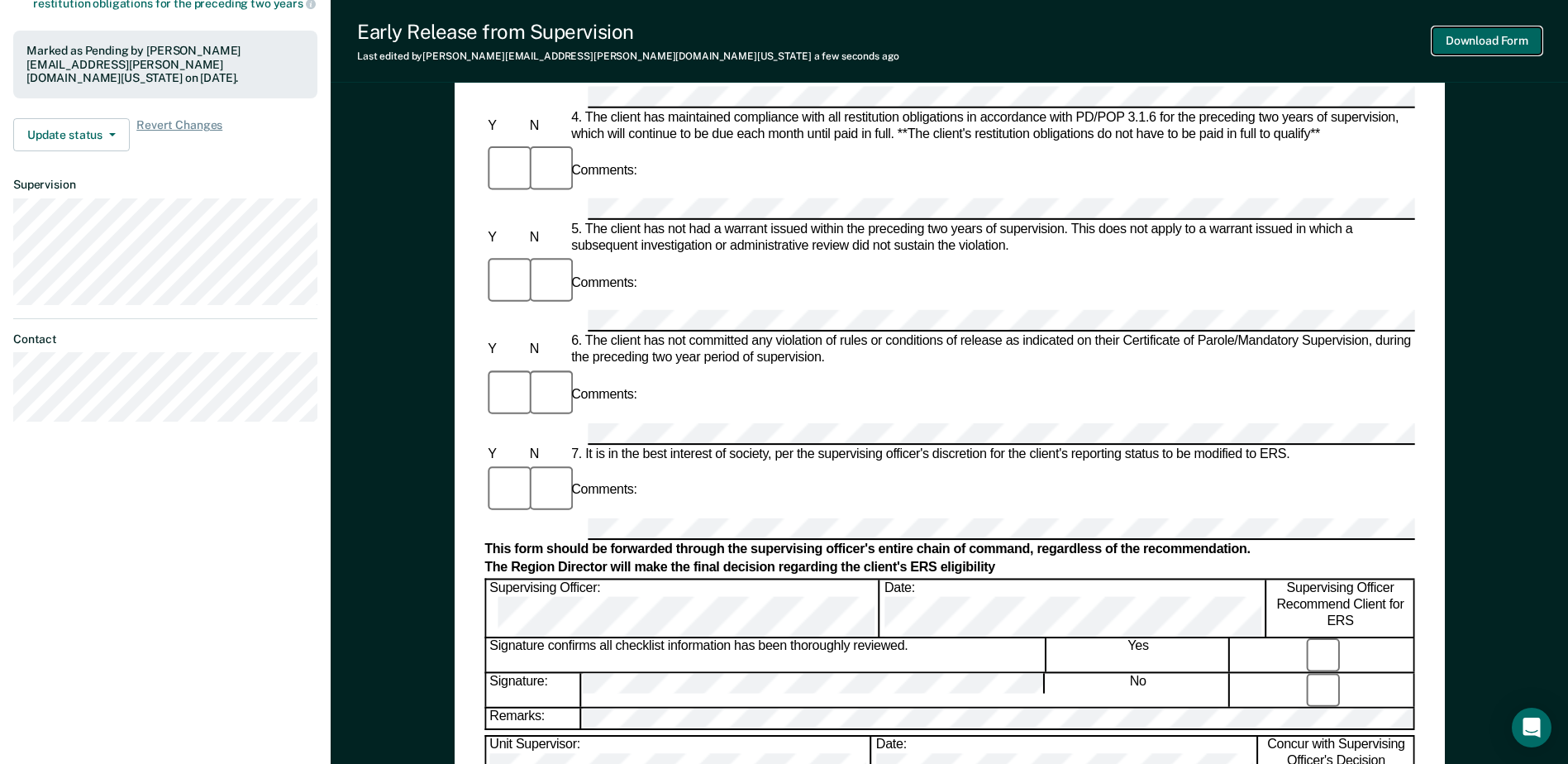
click at [1471, 38] on button "Download Form" at bounding box center [1488, 42] width 109 height 28
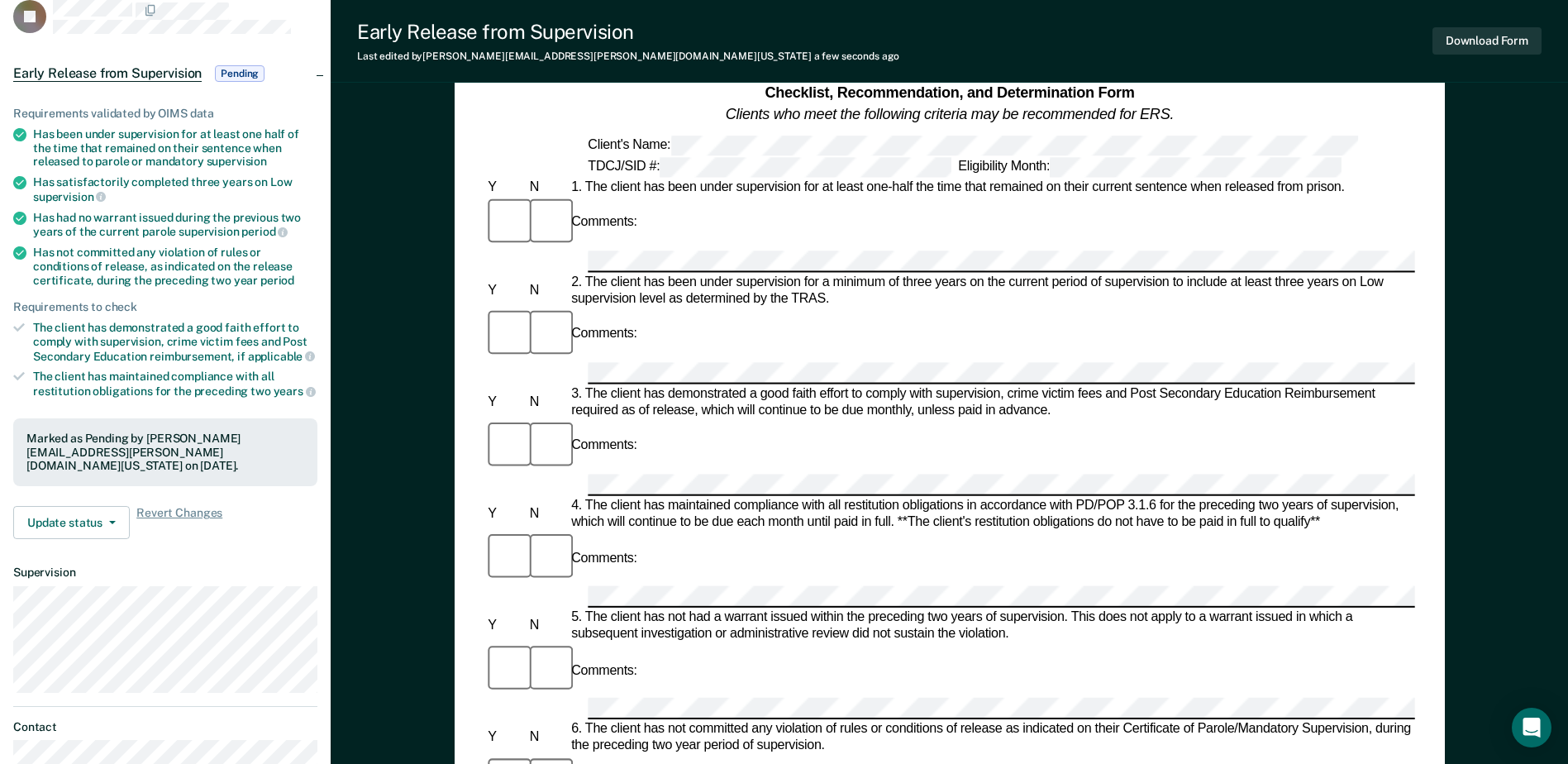
scroll to position [0, 0]
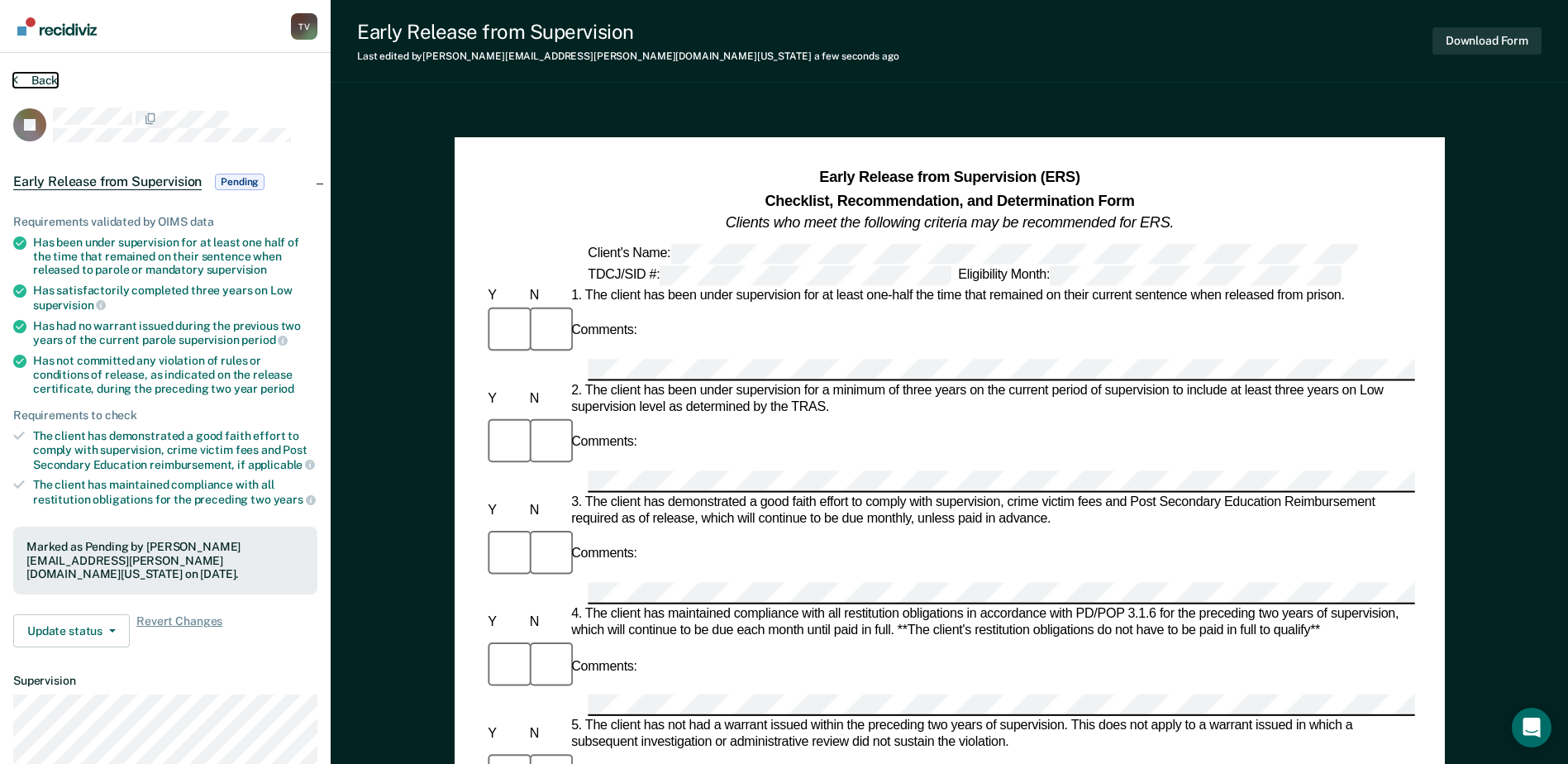
click at [24, 74] on button "Back" at bounding box center [35, 80] width 45 height 15
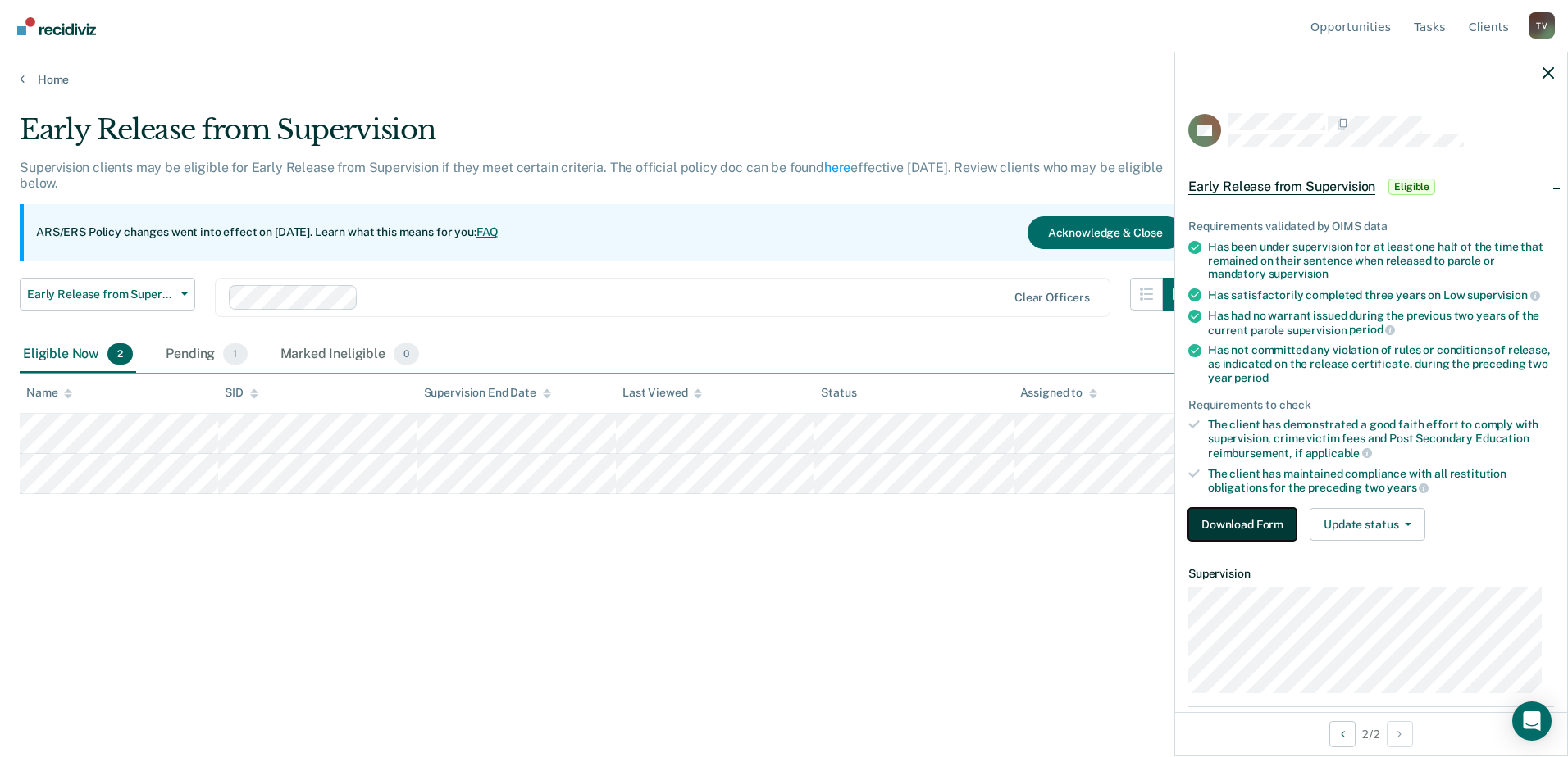
click at [1264, 525] on button "Download Form" at bounding box center [1242, 525] width 108 height 33
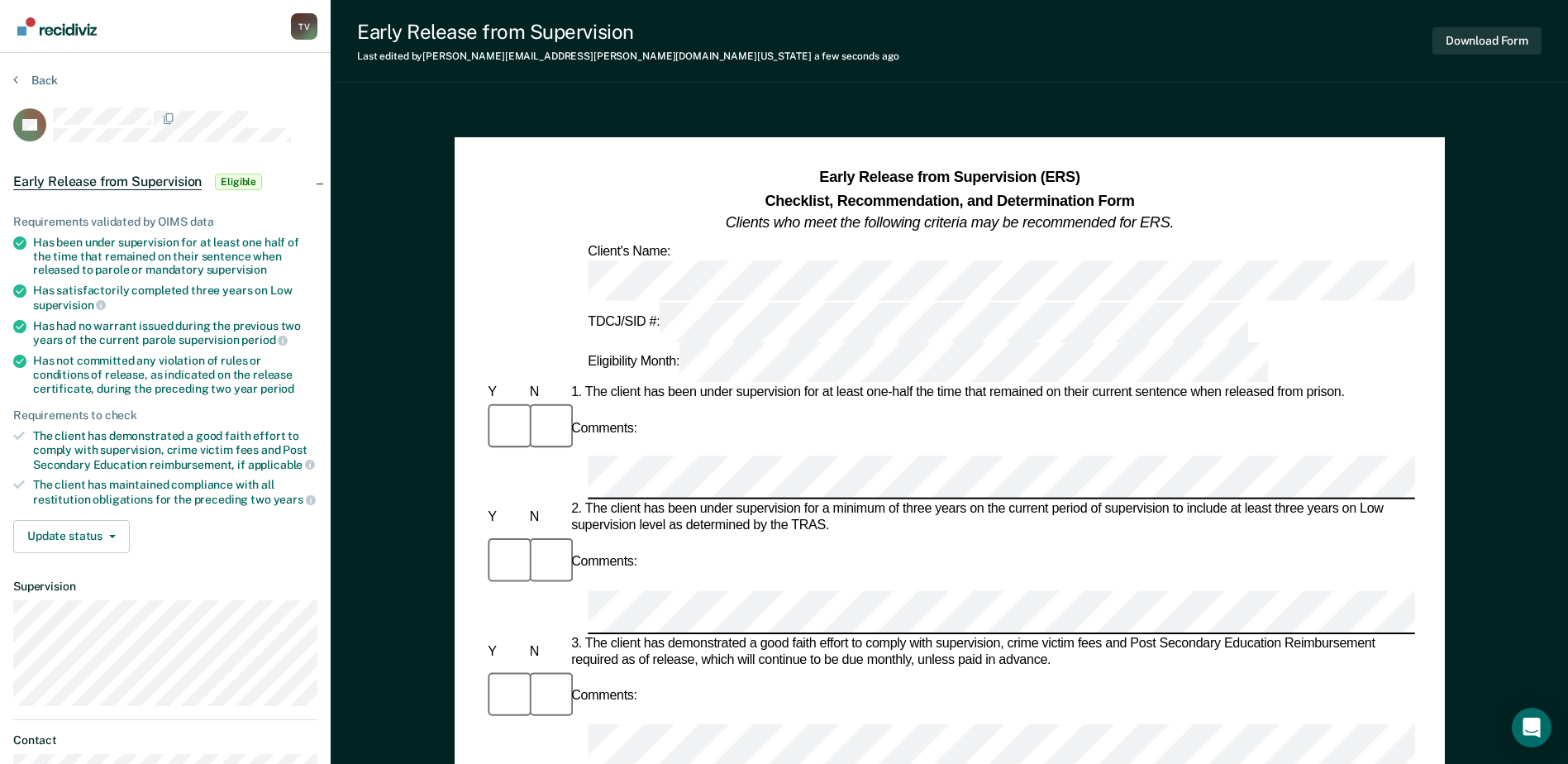
click at [624, 669] on div "Comments:" at bounding box center [949, 719] width 930 height 101
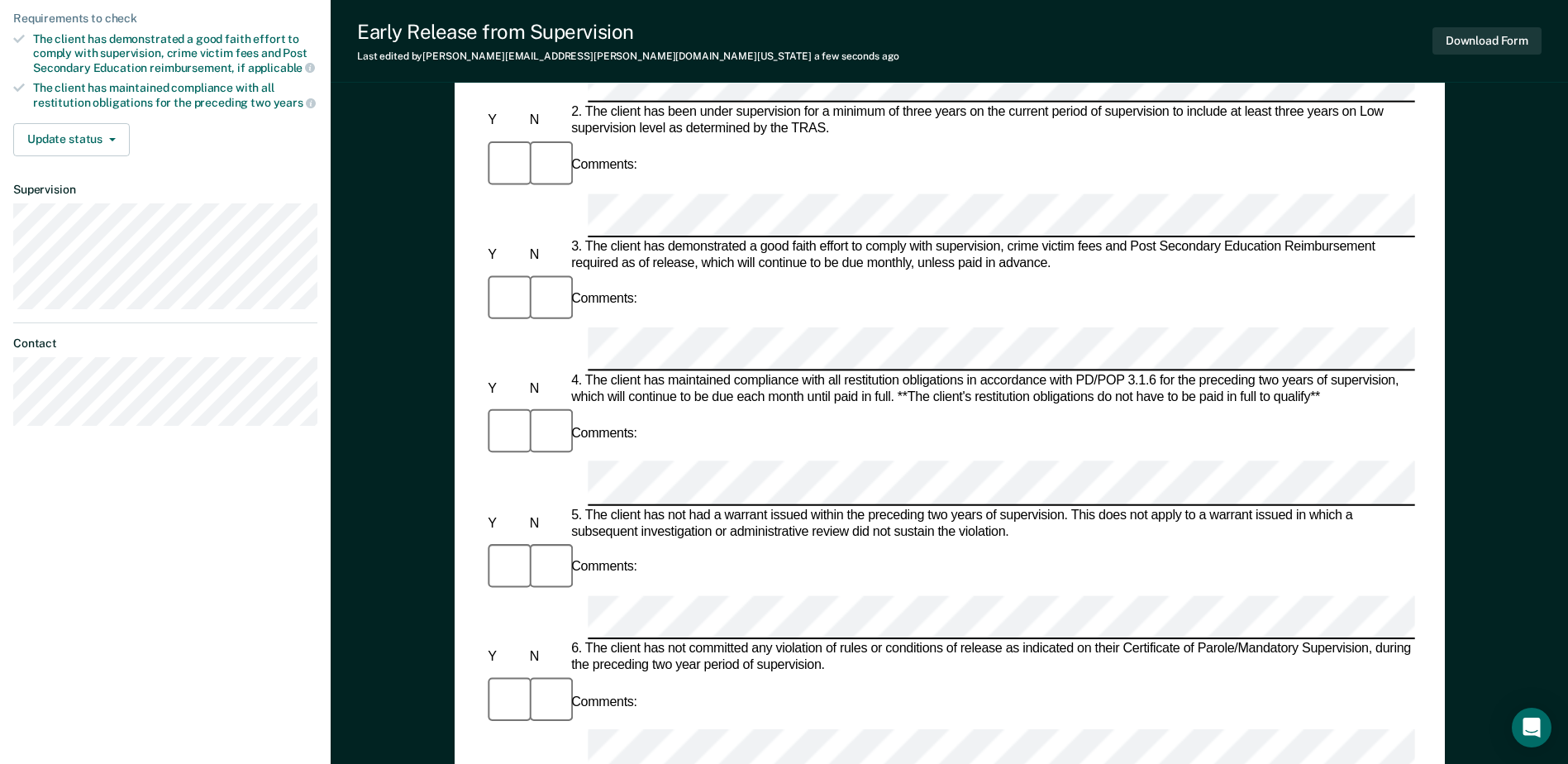
scroll to position [215, 0]
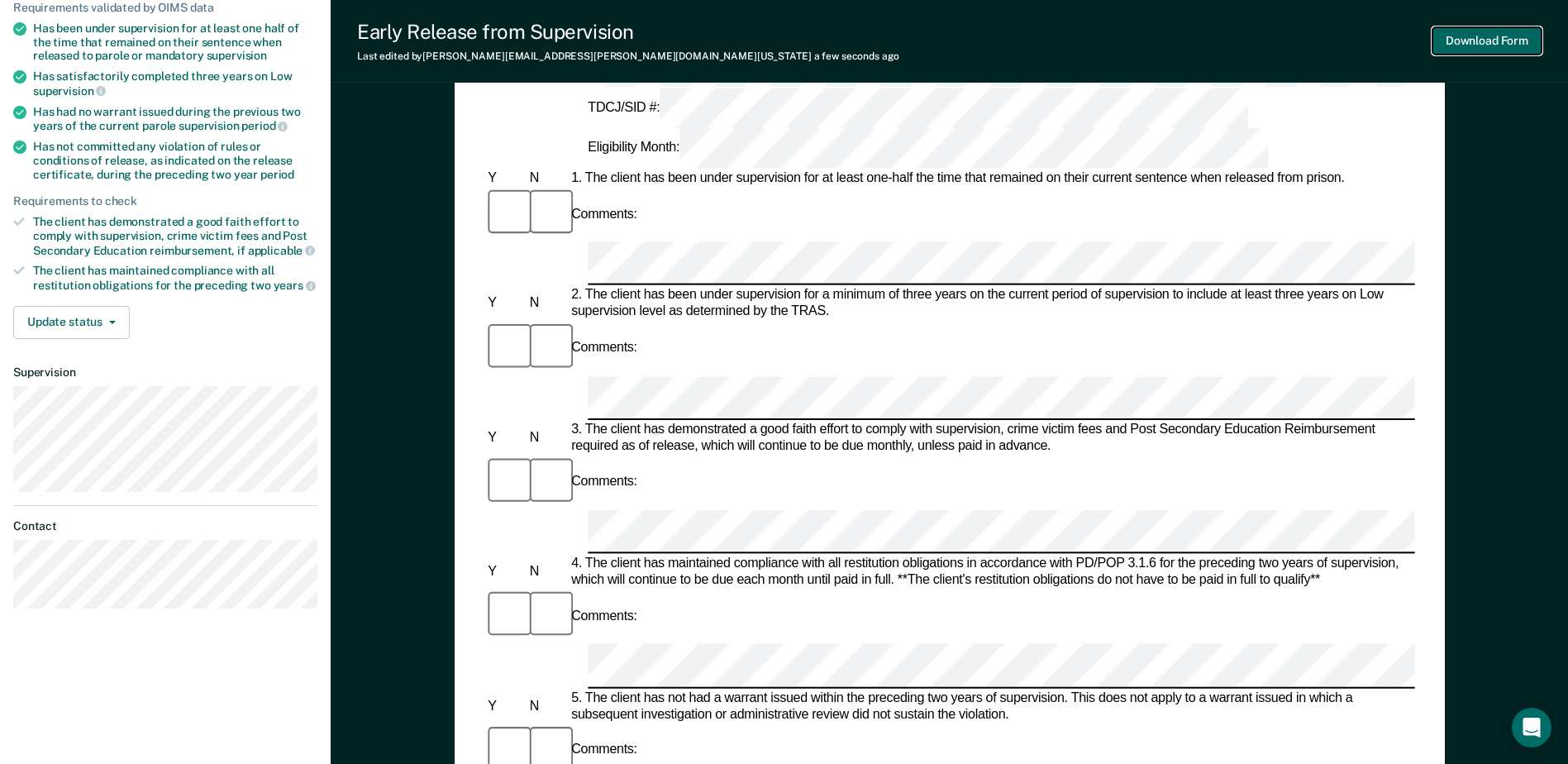
click at [1471, 51] on button "Download Form" at bounding box center [1488, 42] width 109 height 28
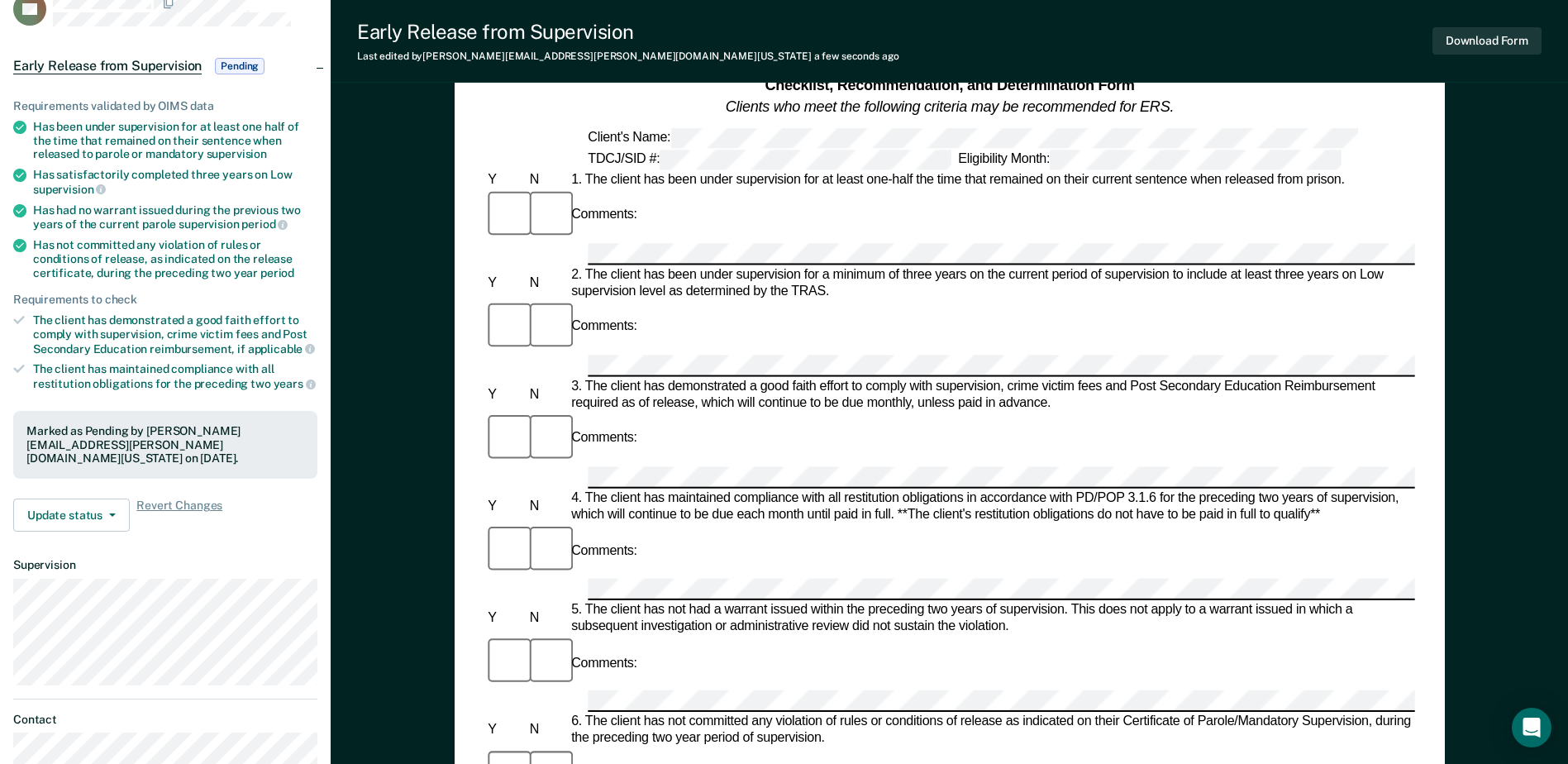
scroll to position [0, 0]
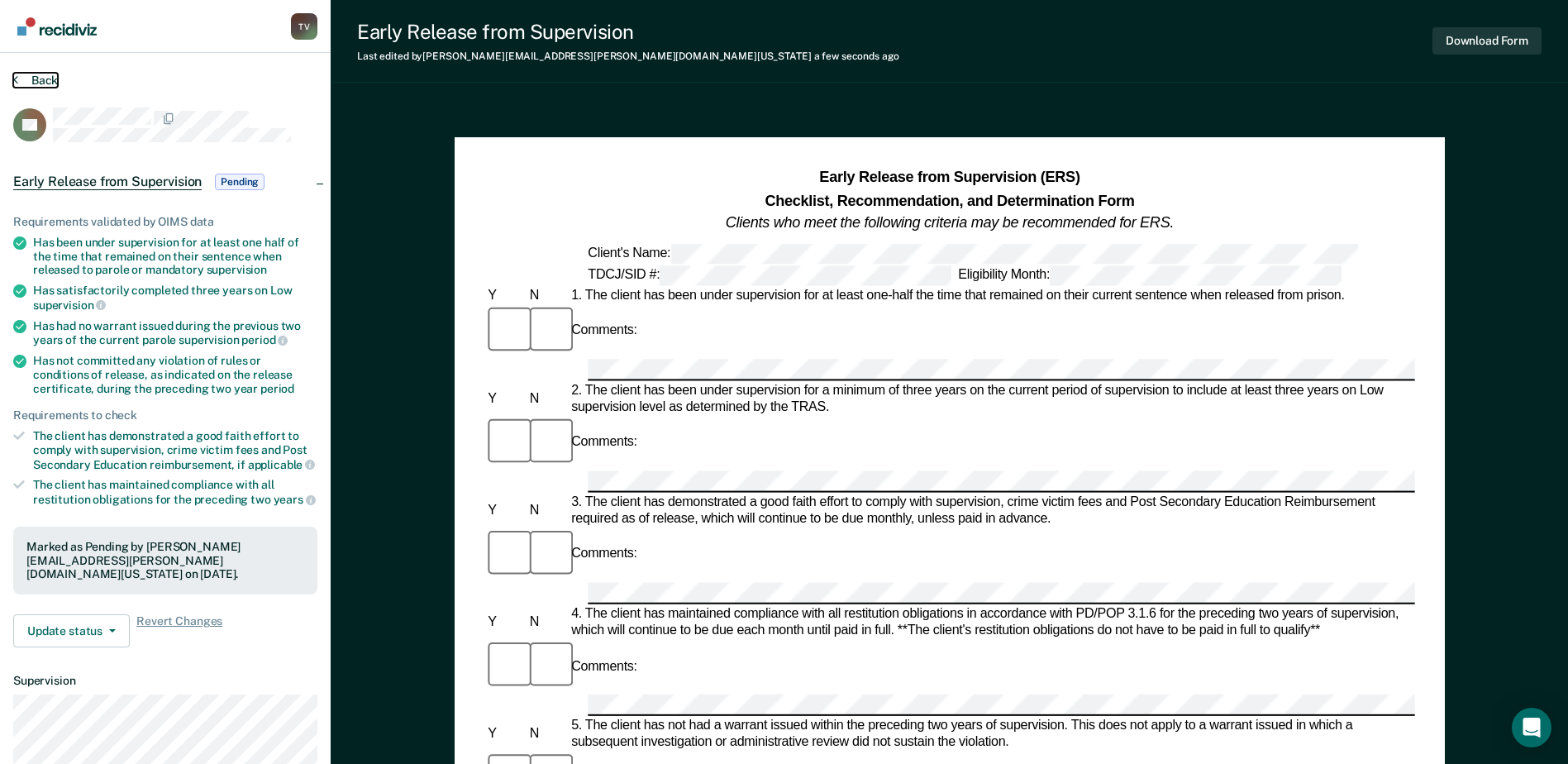
click at [39, 79] on button "Back" at bounding box center [35, 80] width 45 height 15
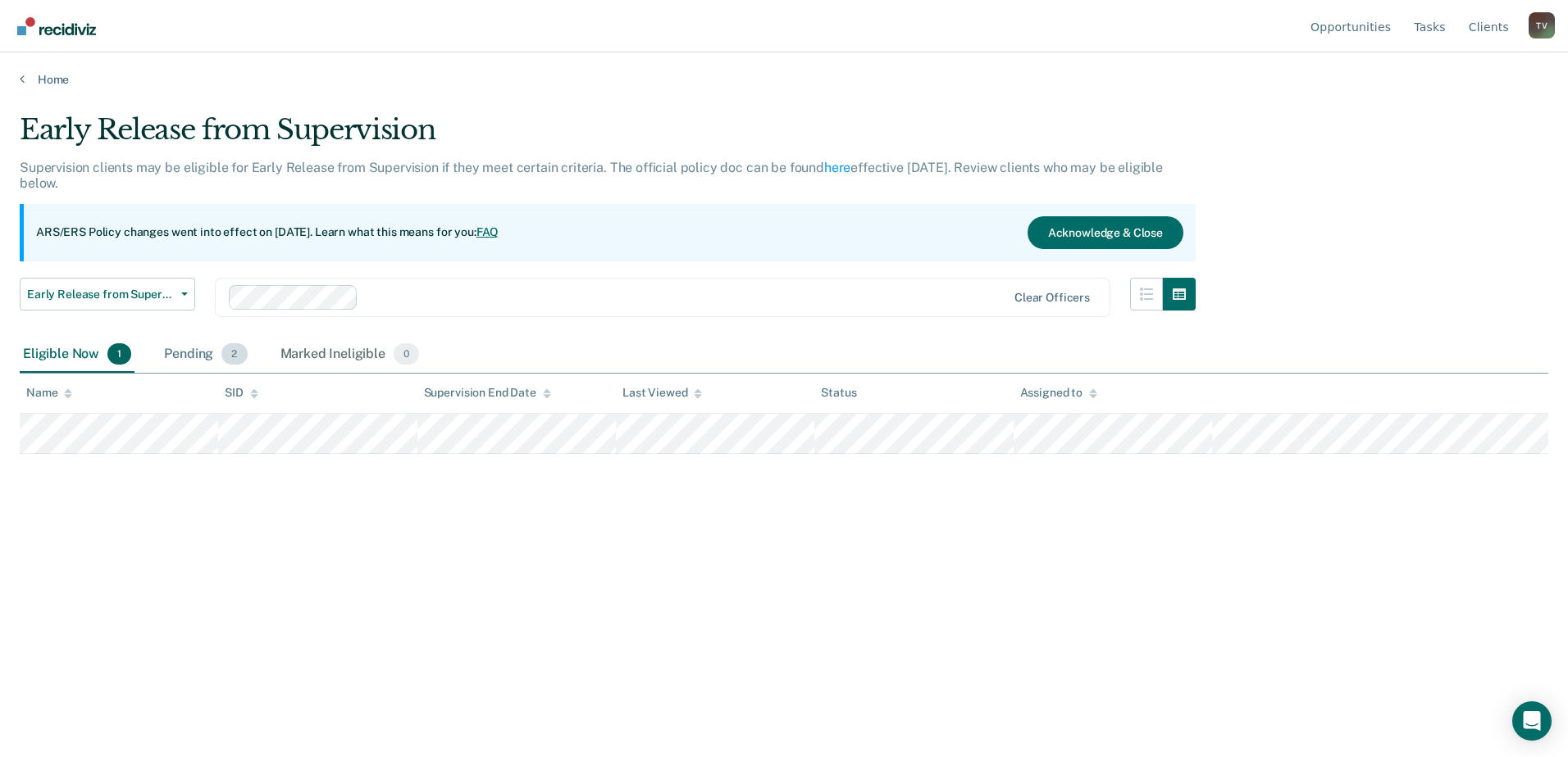
click at [191, 356] on div "Pending 2" at bounding box center [205, 355] width 89 height 36
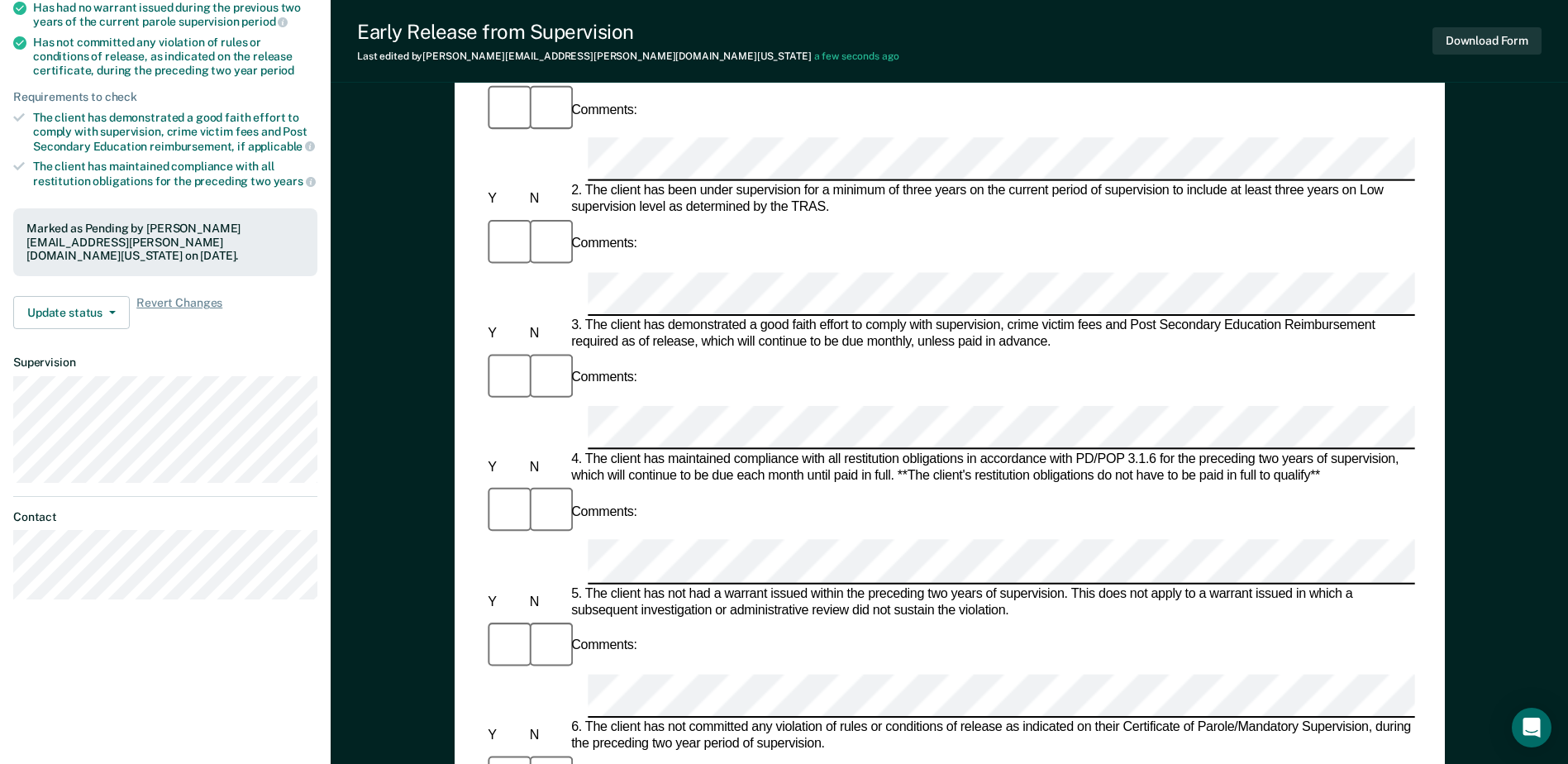
scroll to position [165, 0]
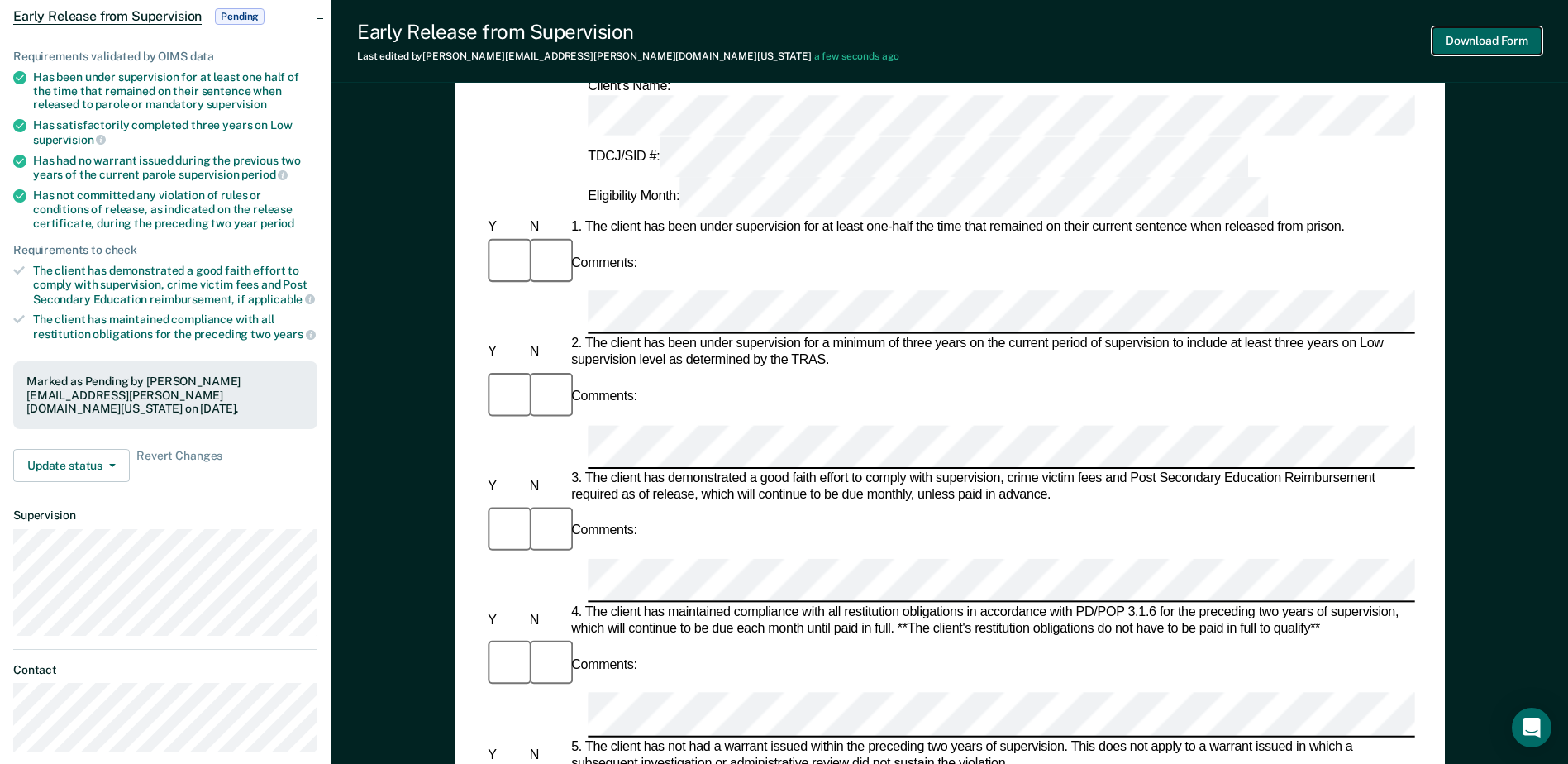
click at [1507, 45] on button "Download Form" at bounding box center [1488, 42] width 109 height 28
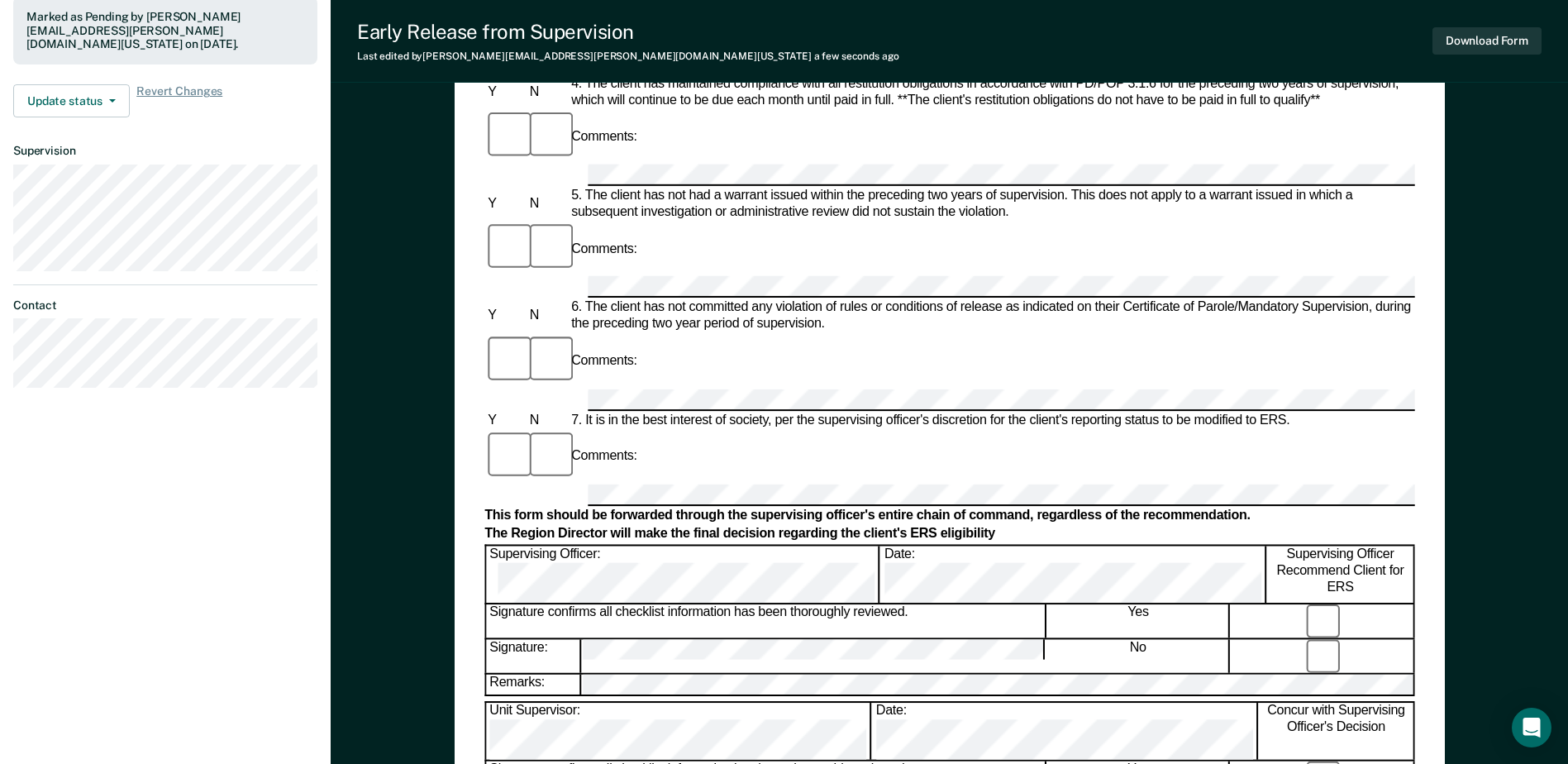
scroll to position [579, 0]
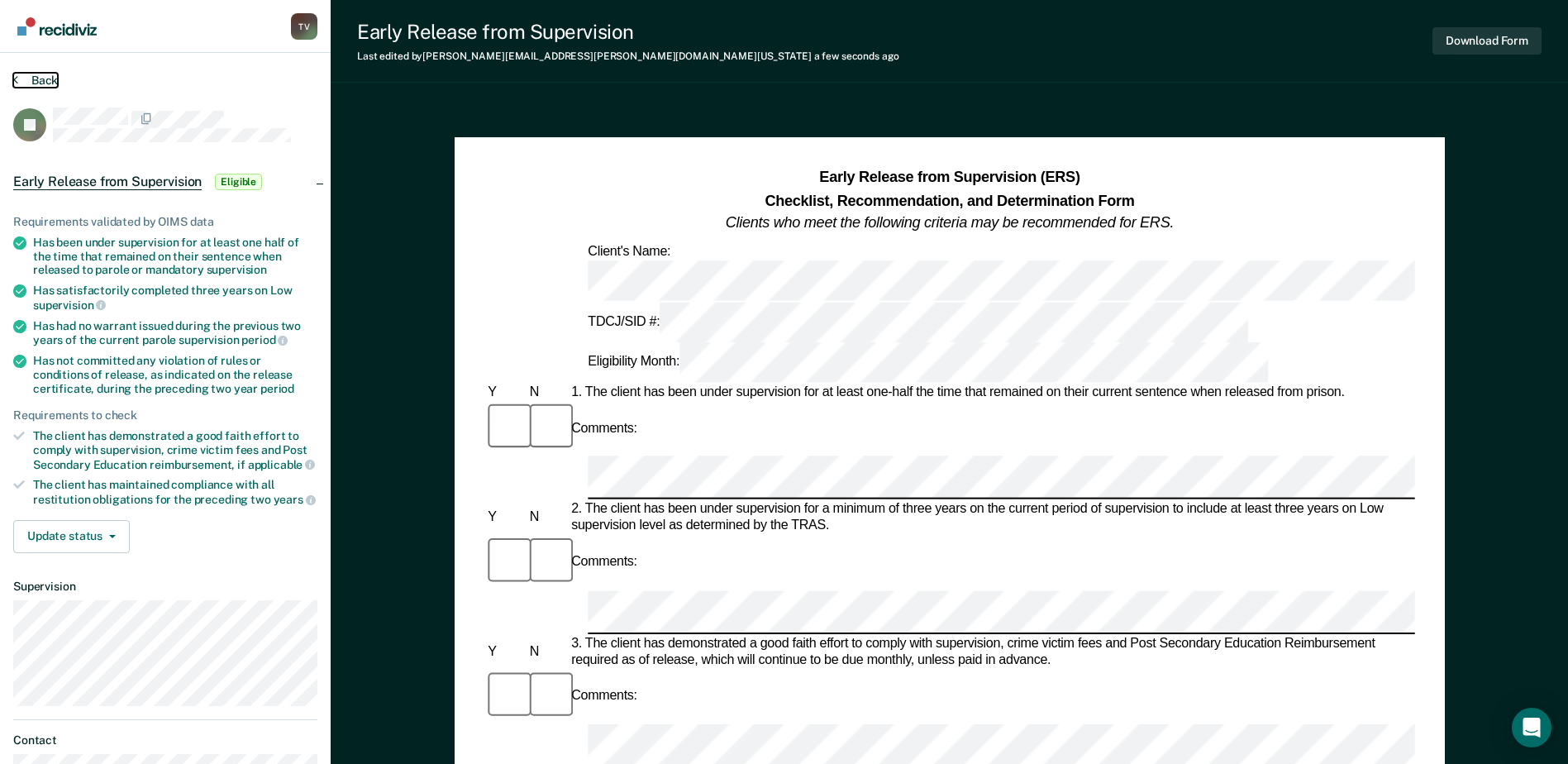
click at [43, 80] on button "Back" at bounding box center [35, 80] width 45 height 15
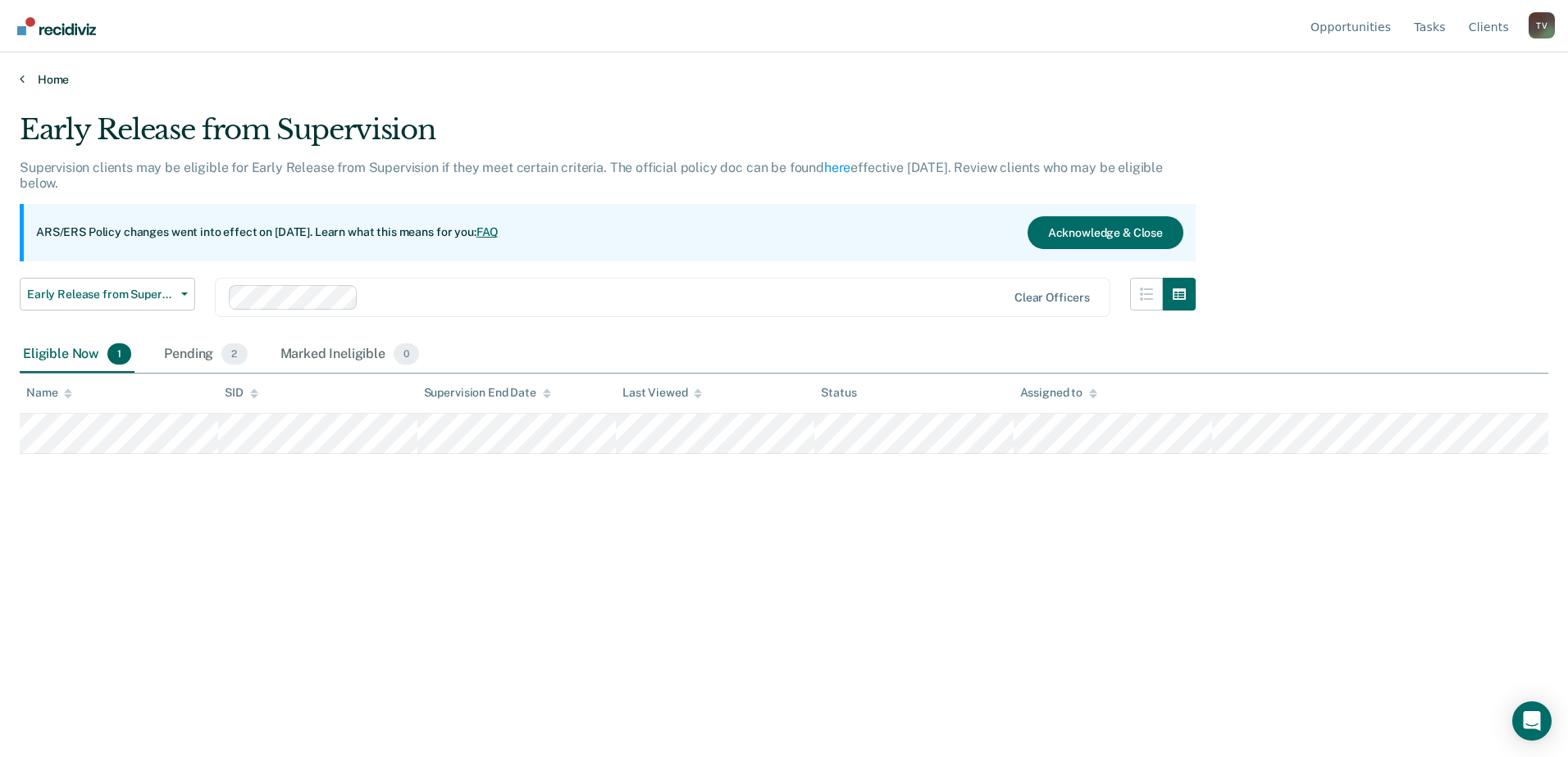
click at [42, 78] on link "Home" at bounding box center [784, 79] width 1529 height 15
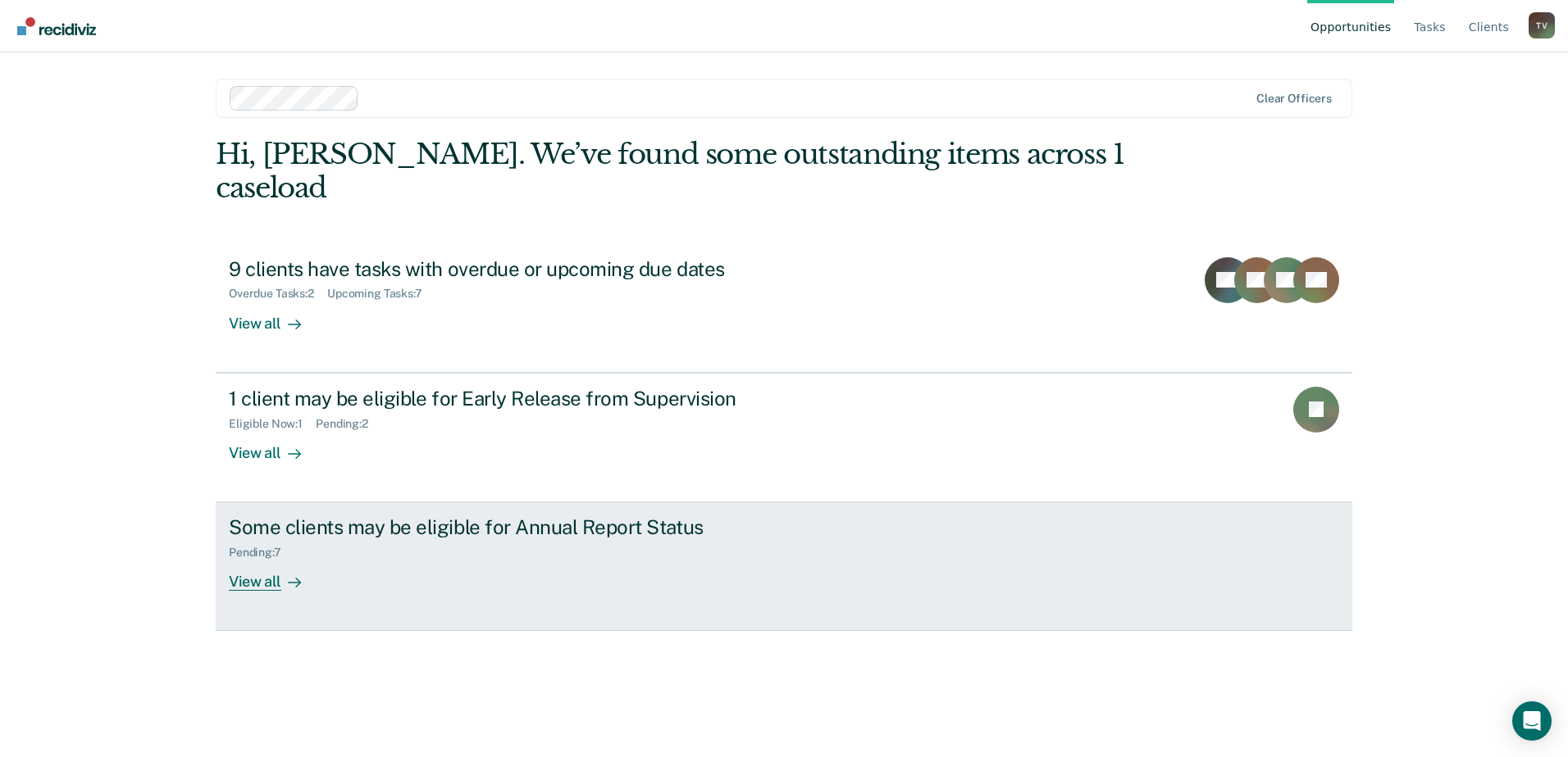
click at [419, 515] on div "Some clients may be eligible for Annual Report Status" at bounding box center [516, 527] width 576 height 24
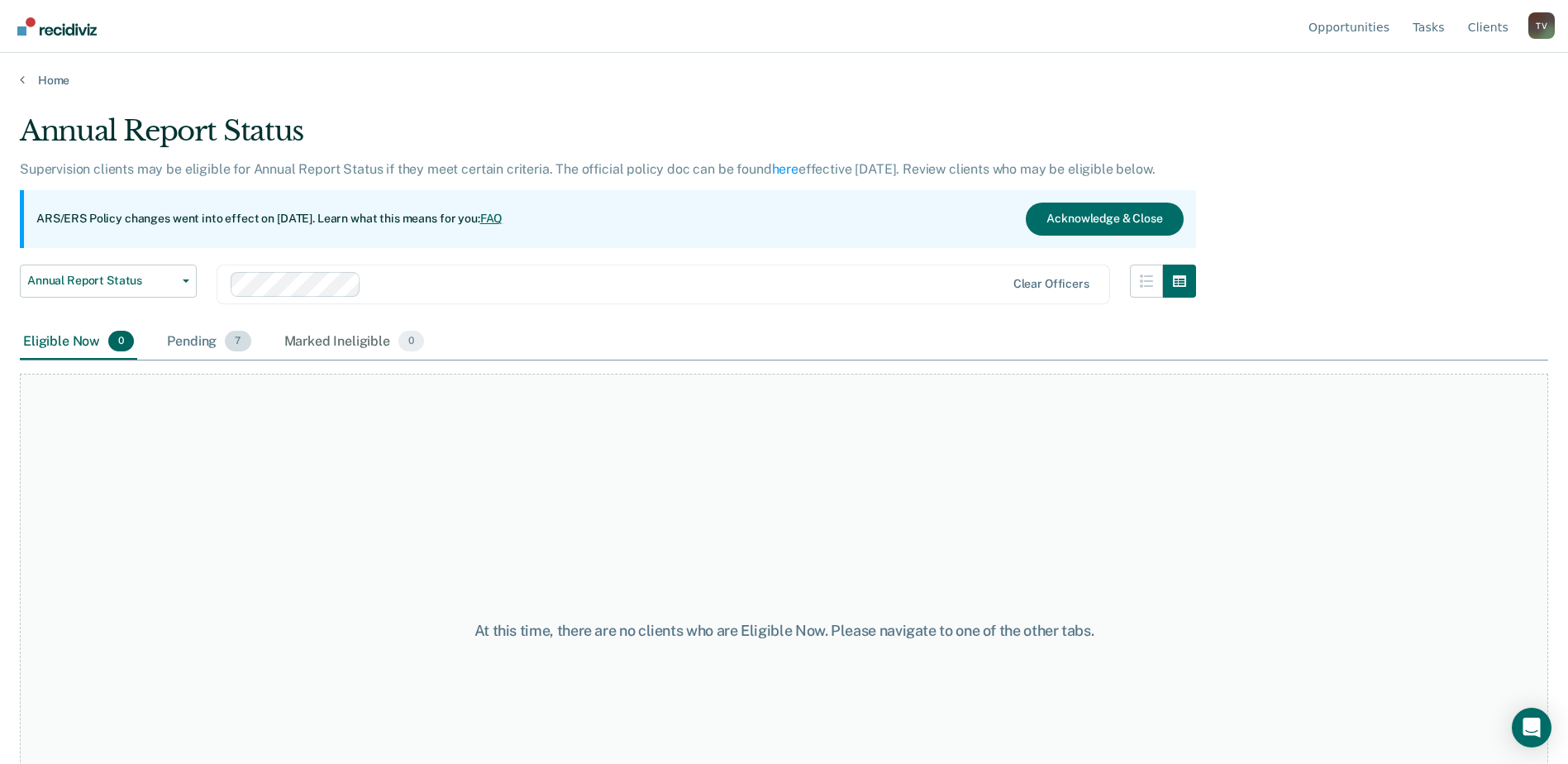
click at [195, 339] on div "Pending 7" at bounding box center [208, 343] width 90 height 36
